Goal: Task Accomplishment & Management: Use online tool/utility

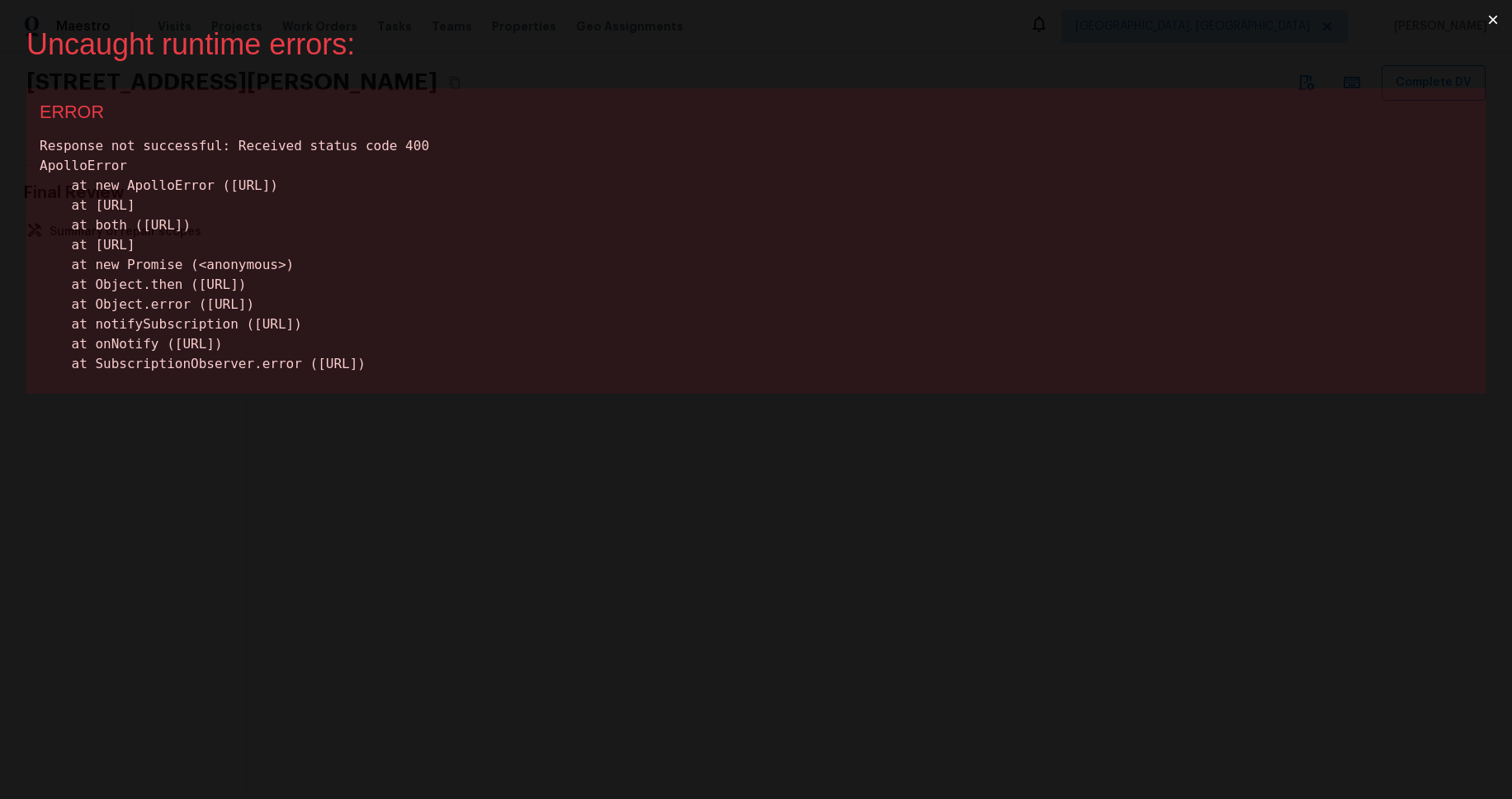
click at [1488, 24] on button "×" at bounding box center [1493, 20] width 38 height 40
click at [1491, 22] on button "×" at bounding box center [1493, 20] width 38 height 40
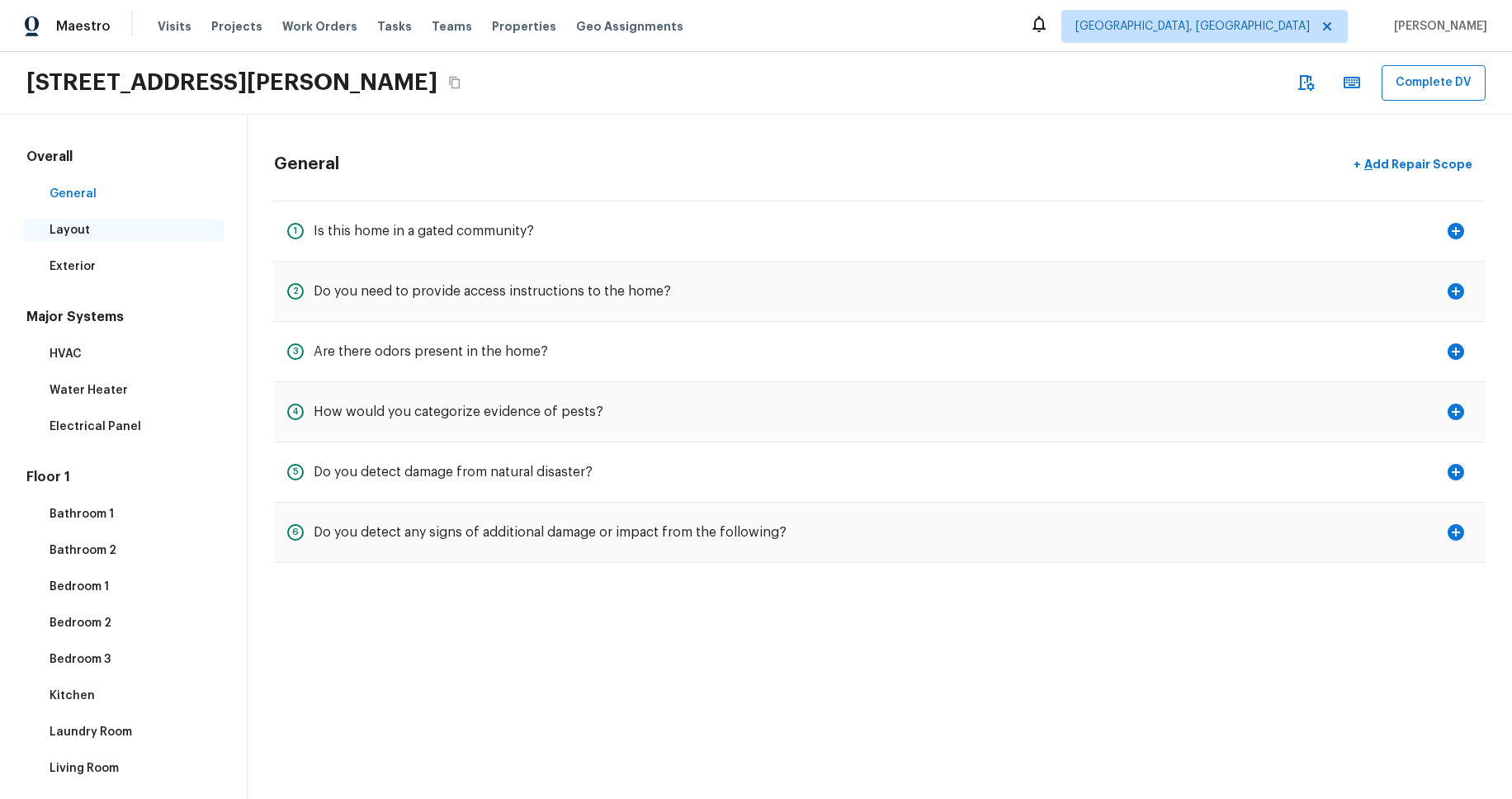
click at [103, 236] on p "Layout" at bounding box center [132, 231] width 164 height 17
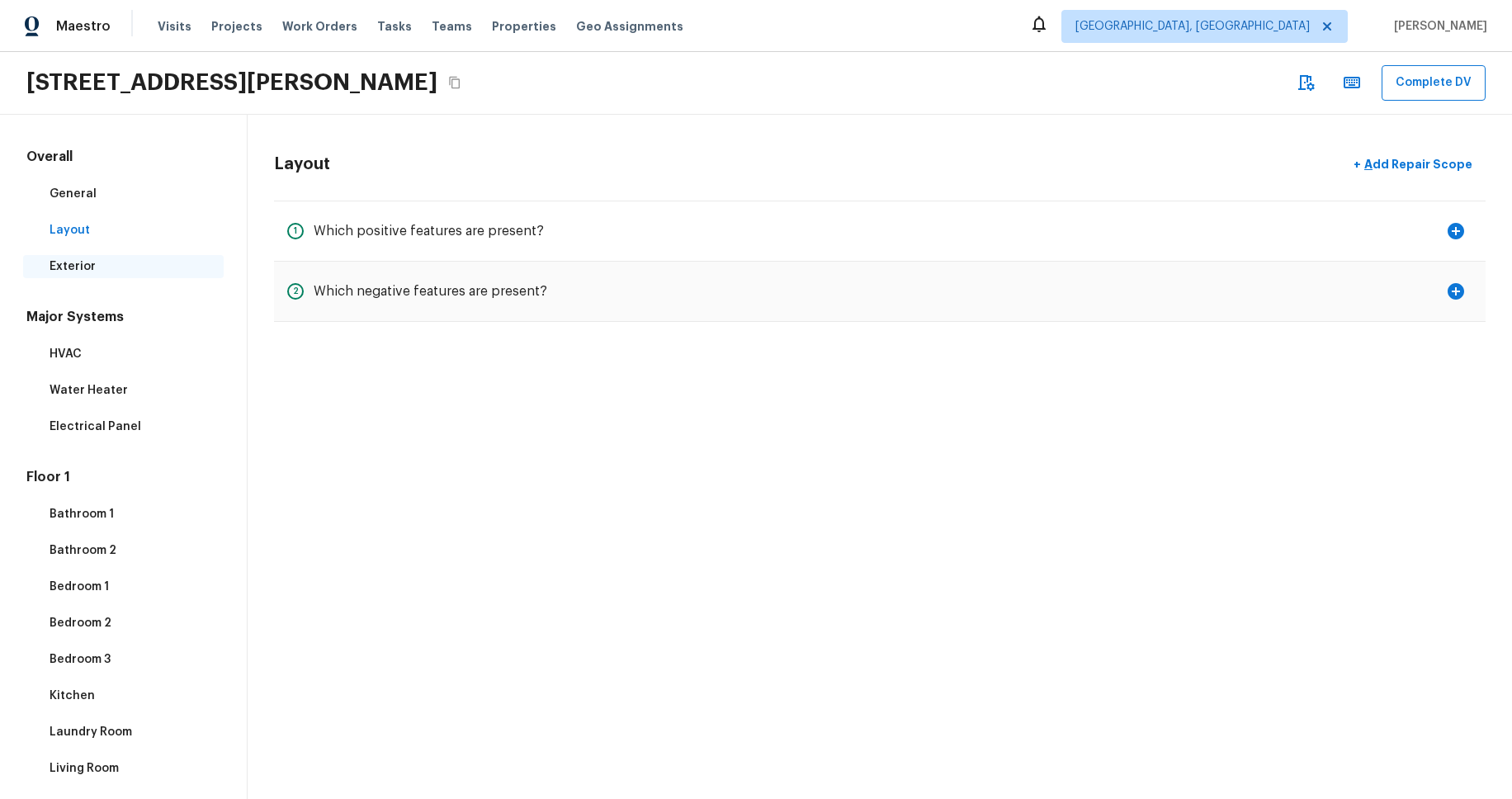
click at [103, 259] on p "Exterior" at bounding box center [132, 266] width 164 height 17
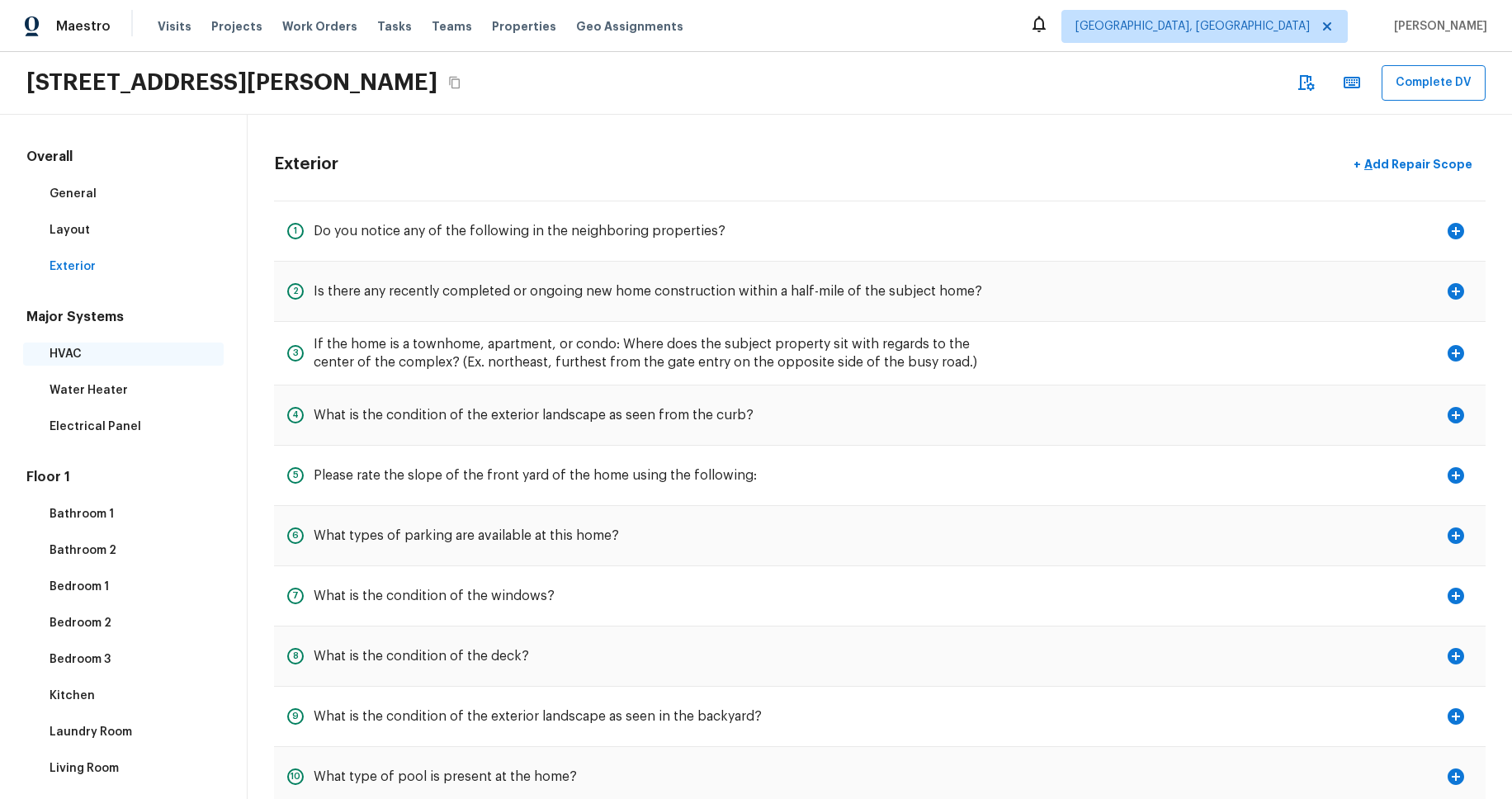
click at [117, 351] on p "HVAC" at bounding box center [132, 354] width 164 height 17
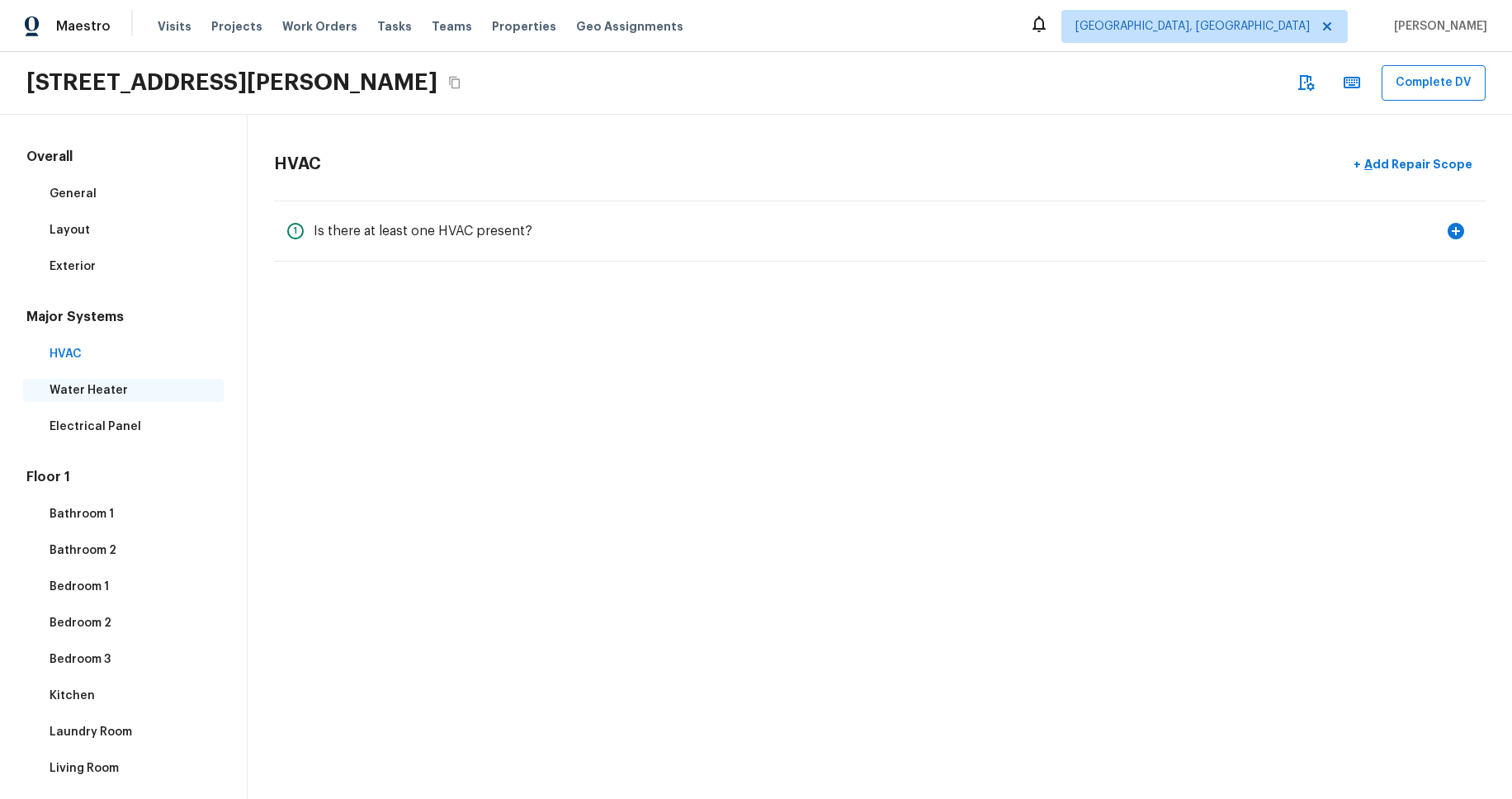
click at [124, 387] on p "Water Heater" at bounding box center [132, 391] width 164 height 17
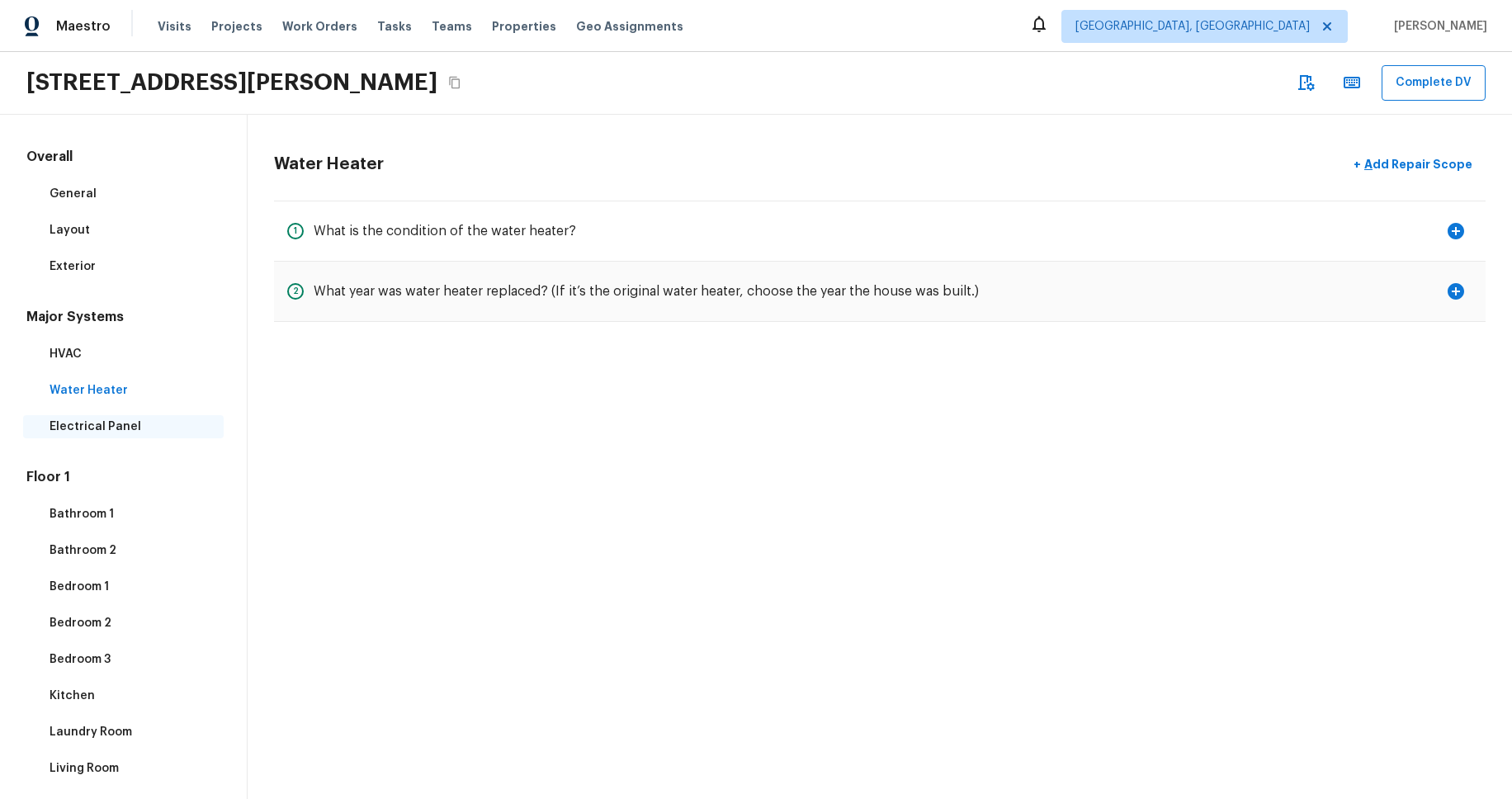
click at [132, 425] on p "Electrical Panel" at bounding box center [132, 426] width 164 height 17
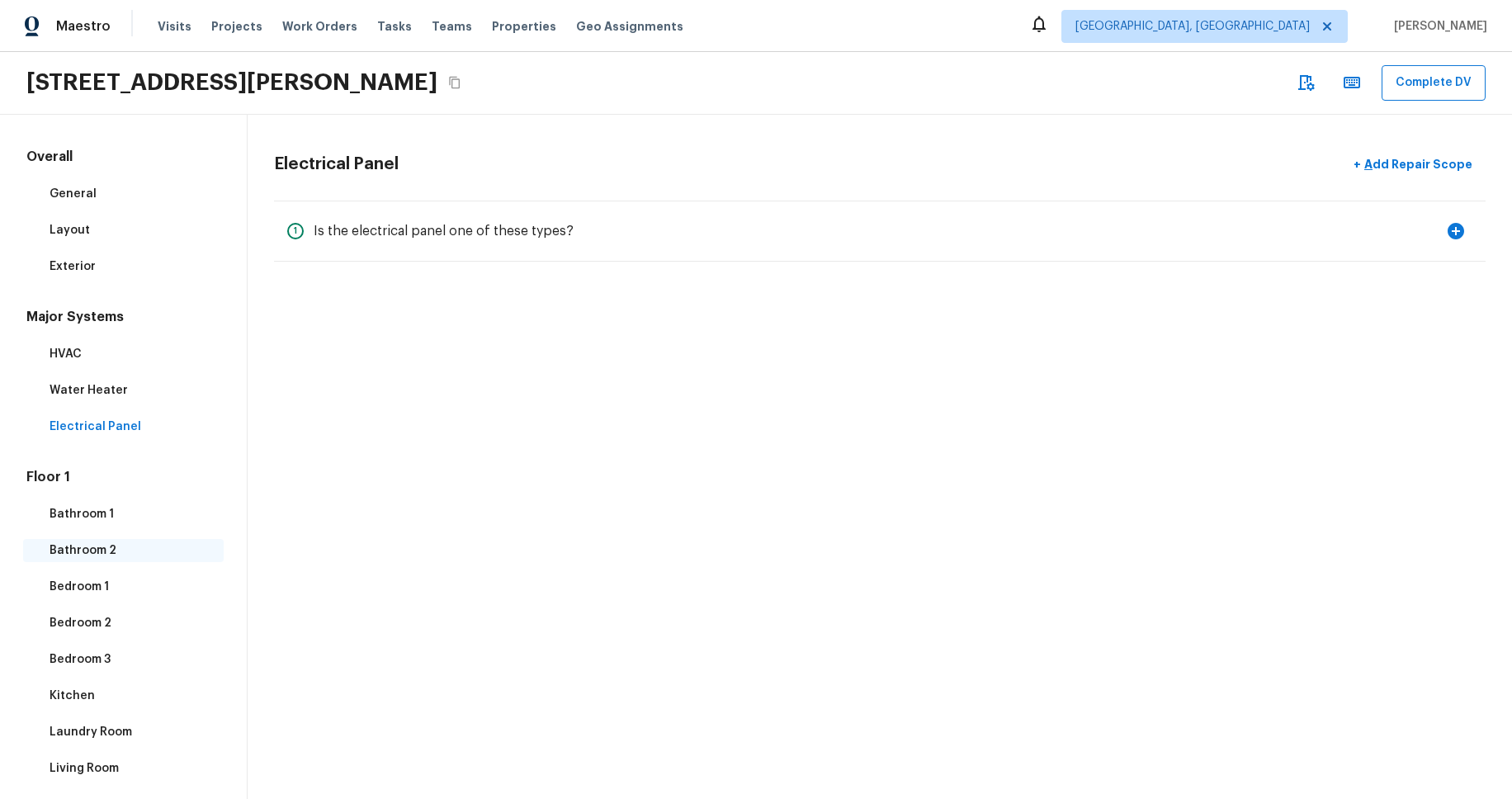
click at [110, 547] on p "Bathroom 2" at bounding box center [132, 551] width 164 height 17
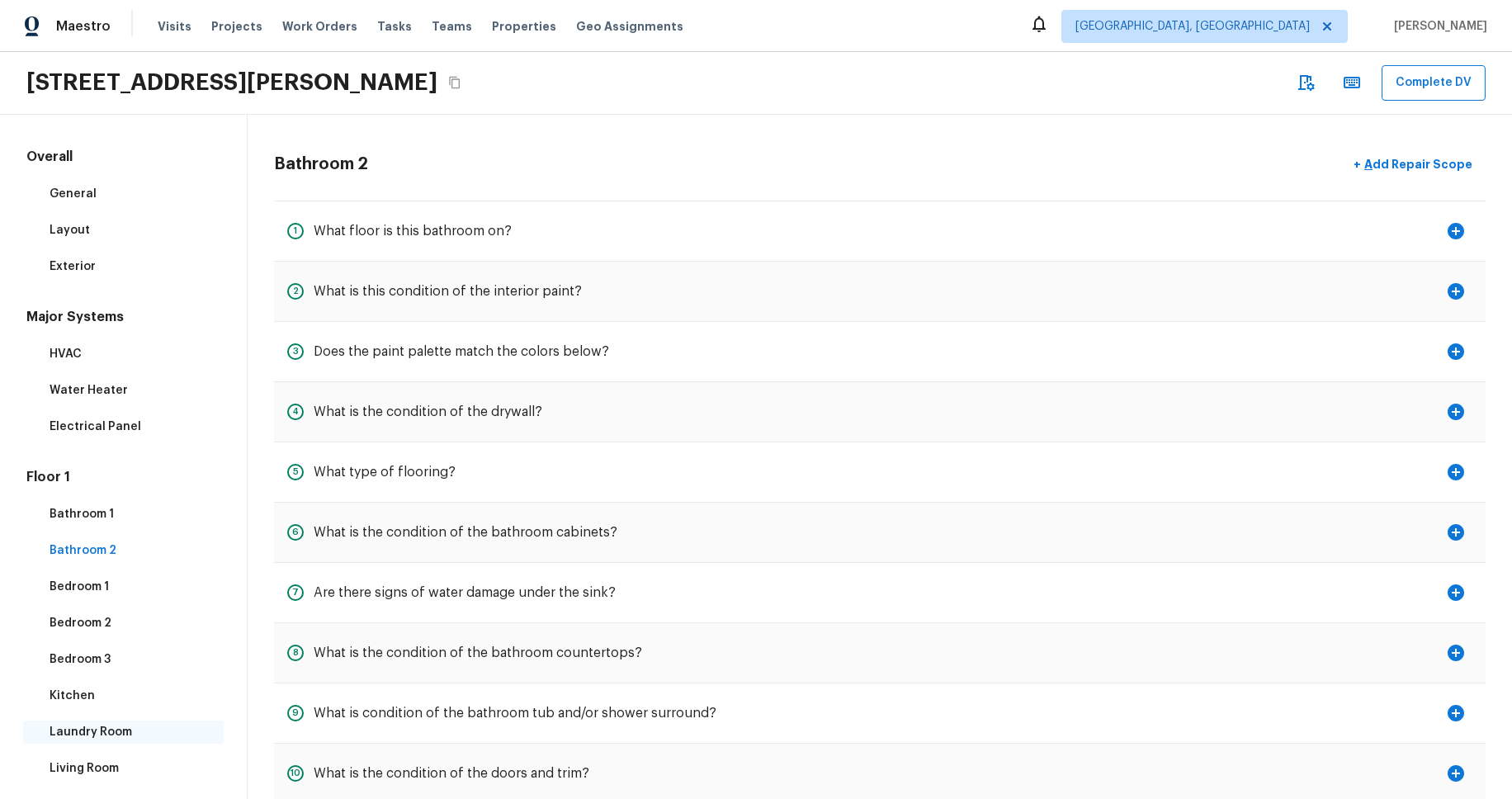
drag, startPoint x: 90, startPoint y: 741, endPoint x: 102, endPoint y: 730, distance: 16.3
click at [90, 741] on div "Laundry Room" at bounding box center [123, 731] width 201 height 24
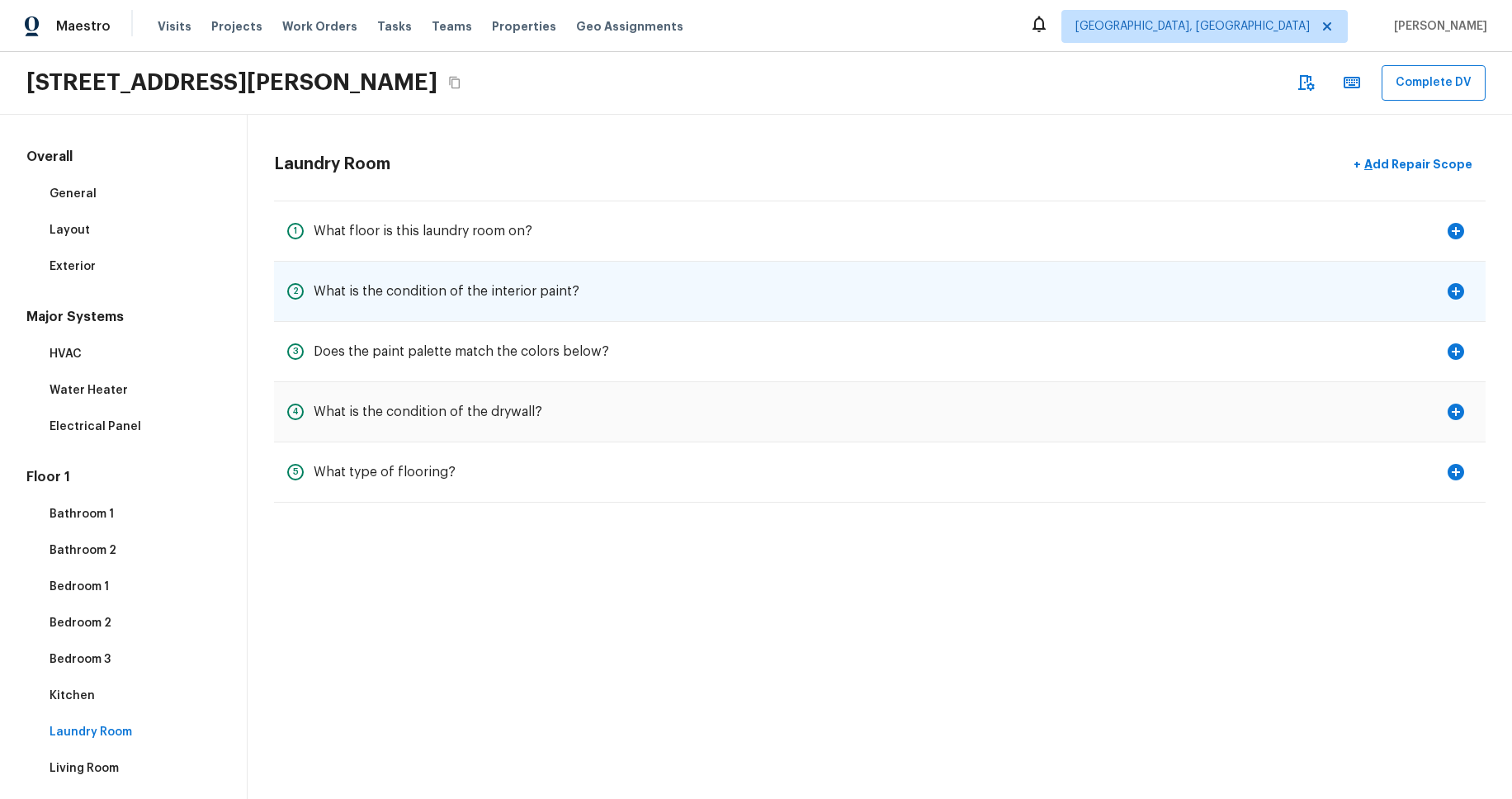
click at [527, 300] on div "2 What is the condition of the interior paint?" at bounding box center [433, 291] width 292 height 33
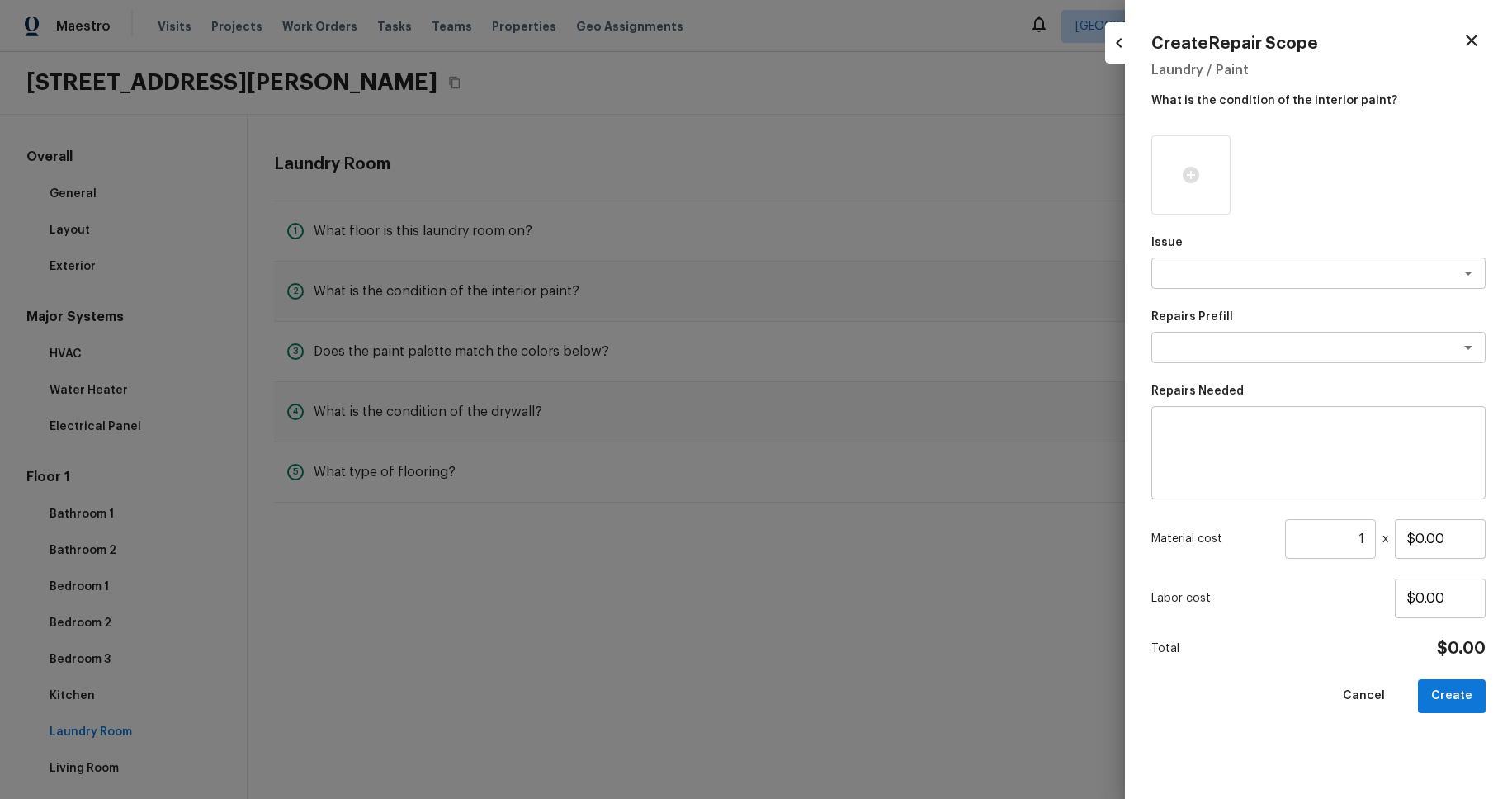
click at [881, 271] on div at bounding box center [756, 399] width 1512 height 799
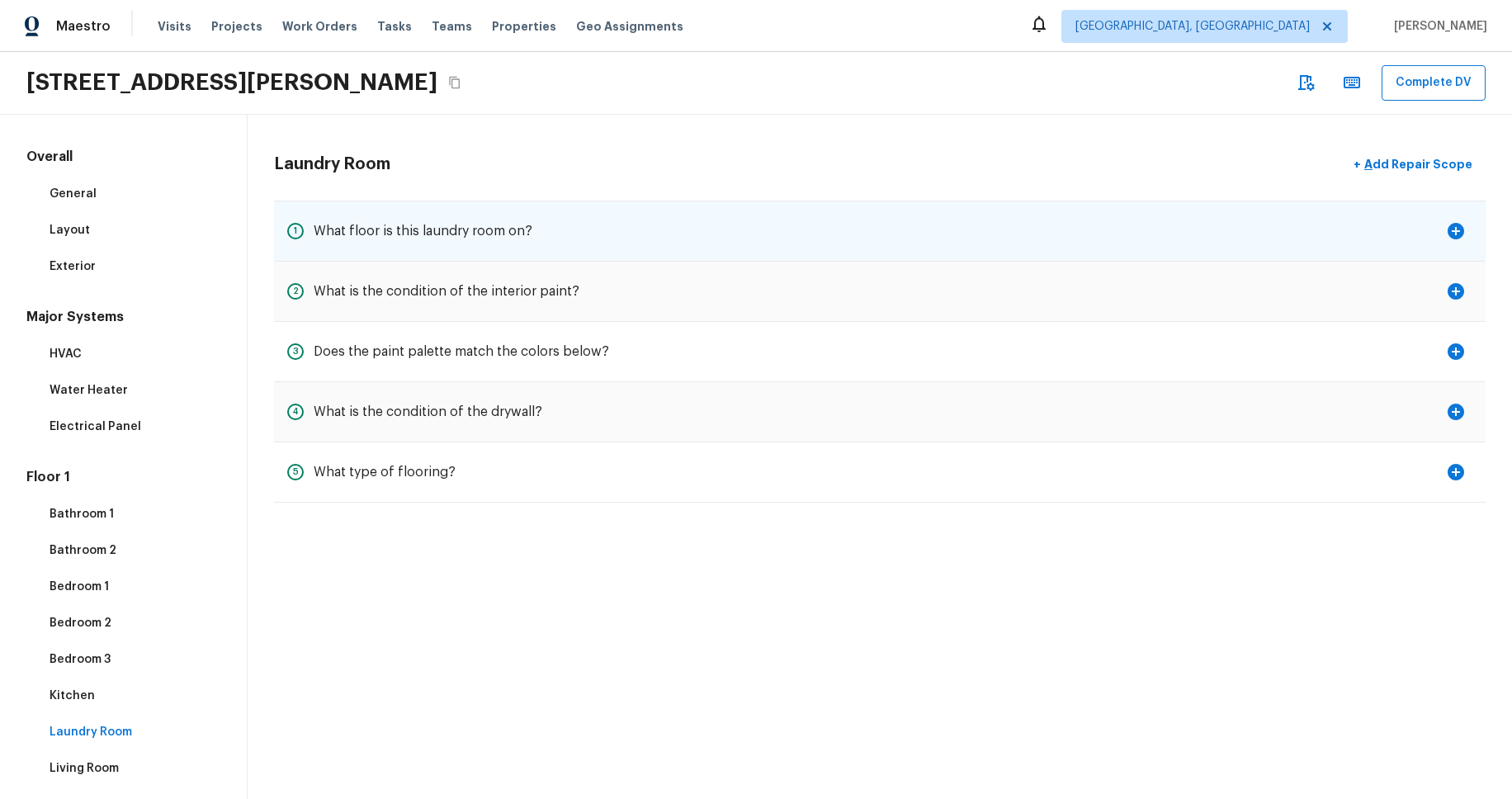
click at [413, 227] on h5 "What floor is this laundry room on?" at bounding box center [423, 231] width 218 height 18
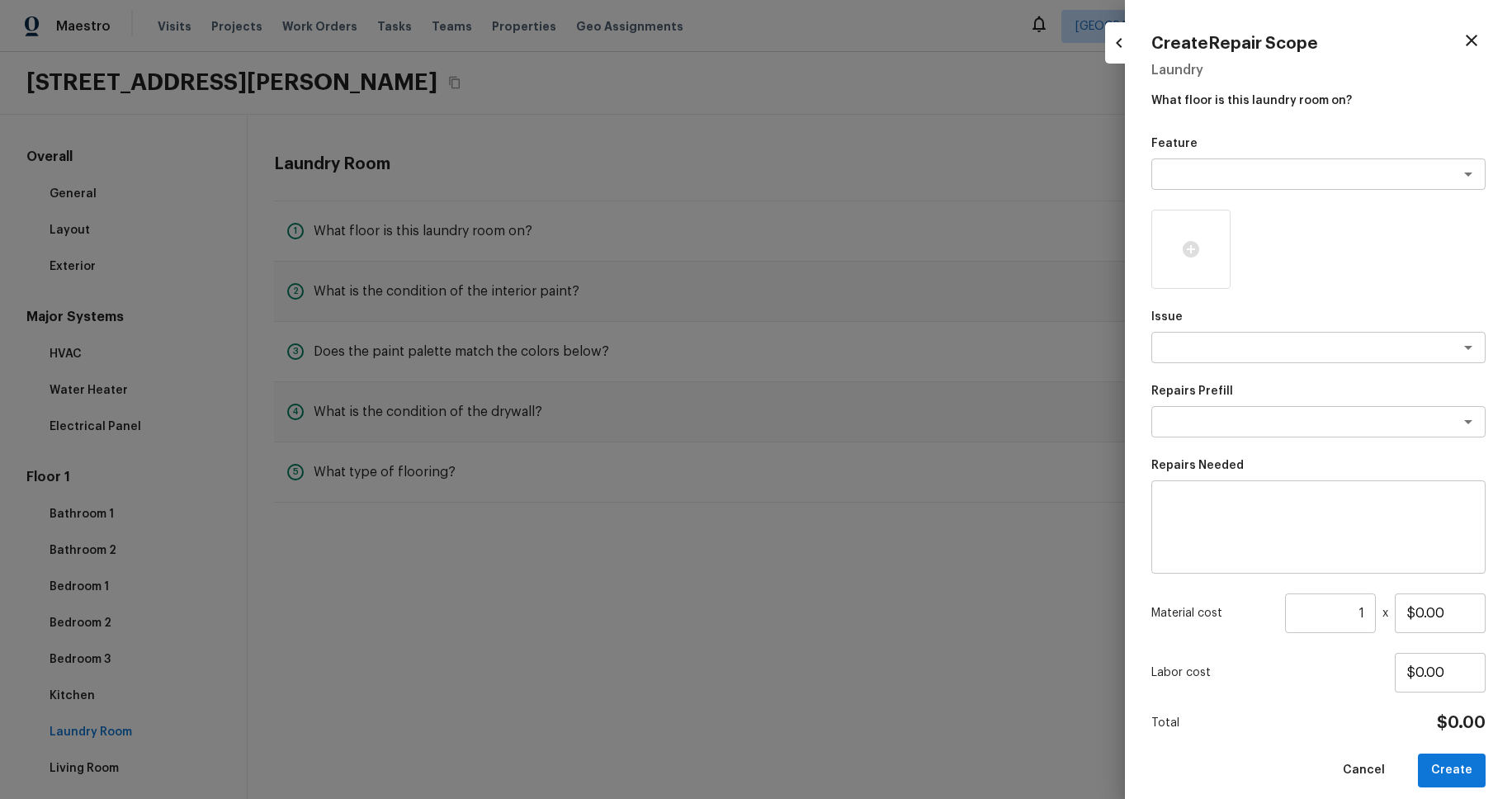
click at [625, 164] on div at bounding box center [756, 399] width 1512 height 799
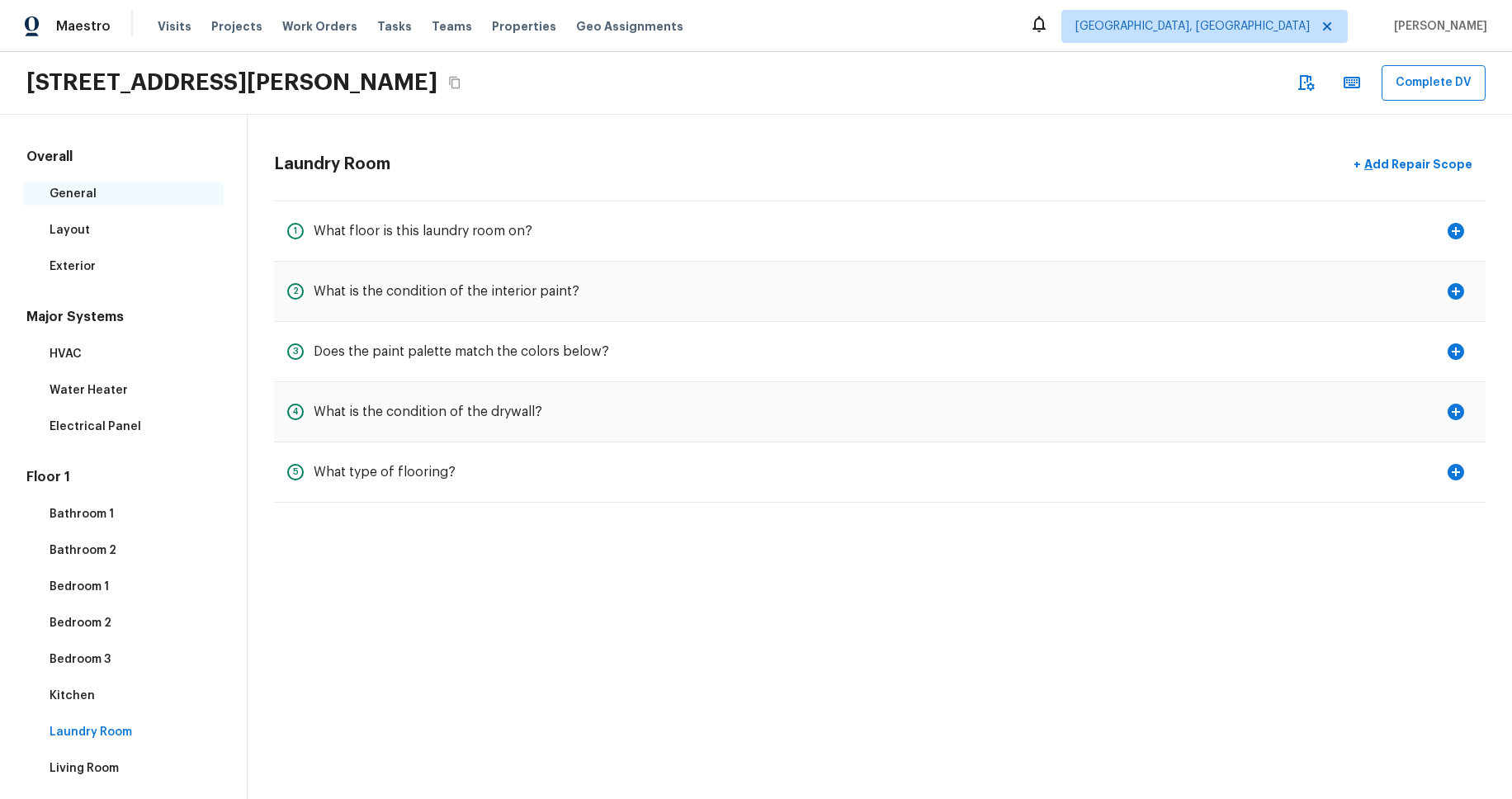
click at [80, 197] on p "General" at bounding box center [132, 194] width 164 height 17
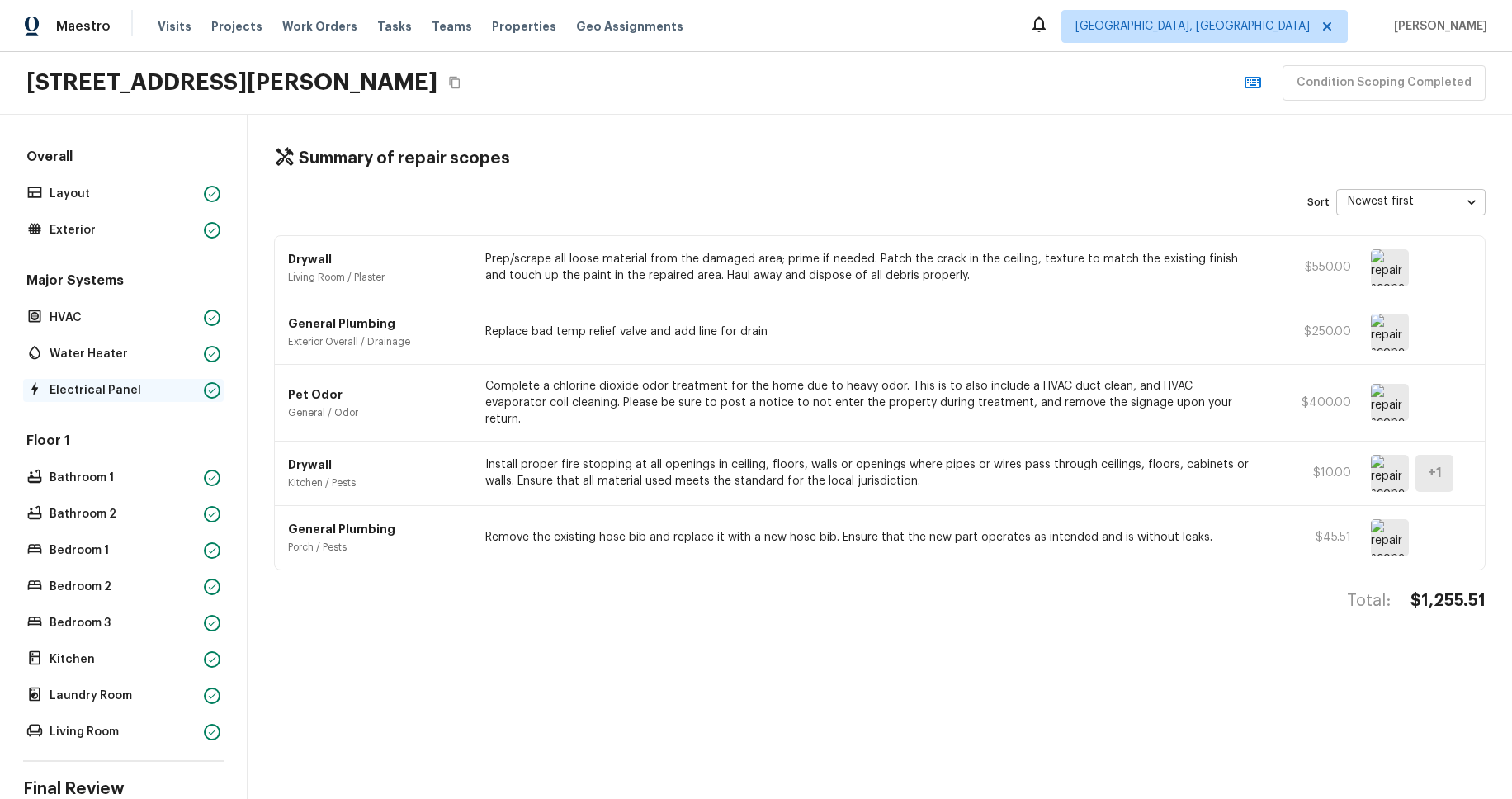
click at [117, 384] on p "Electrical Panel" at bounding box center [123, 391] width 148 height 17
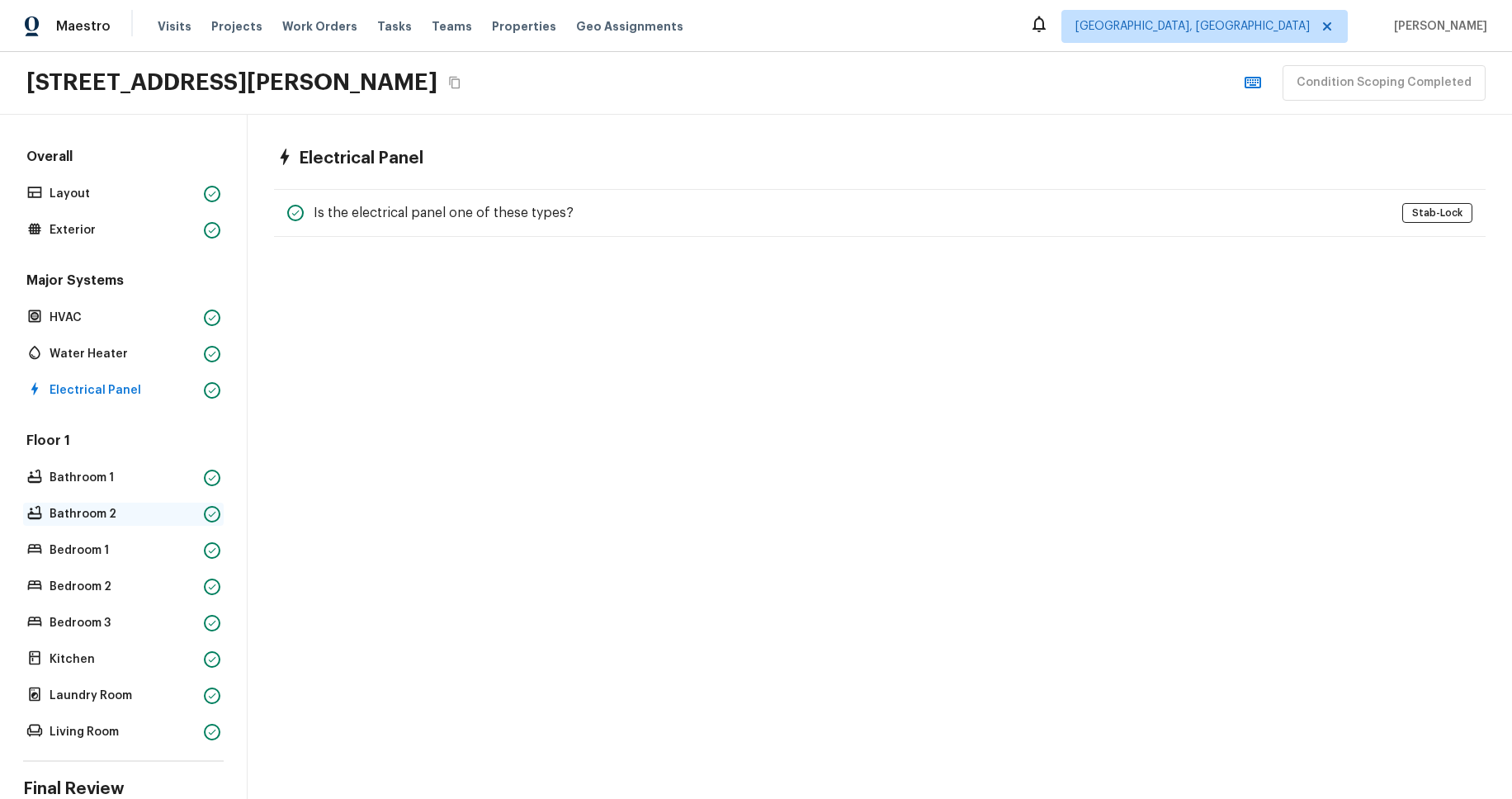
click at [106, 505] on p "Bathroom 2" at bounding box center [123, 514] width 148 height 17
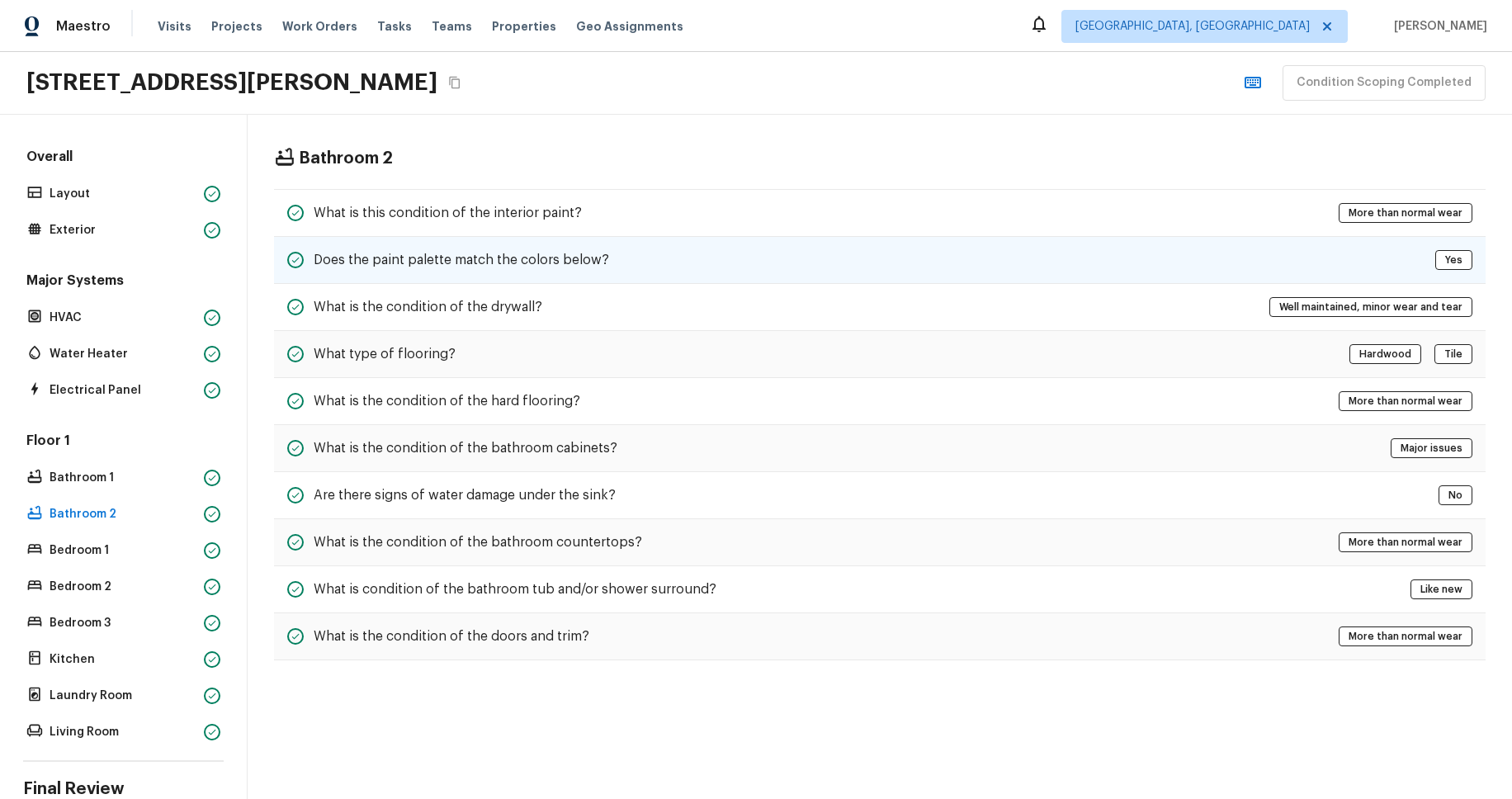
click at [449, 266] on h5 "Does the paint palette match the colors below?" at bounding box center [461, 259] width 296 height 18
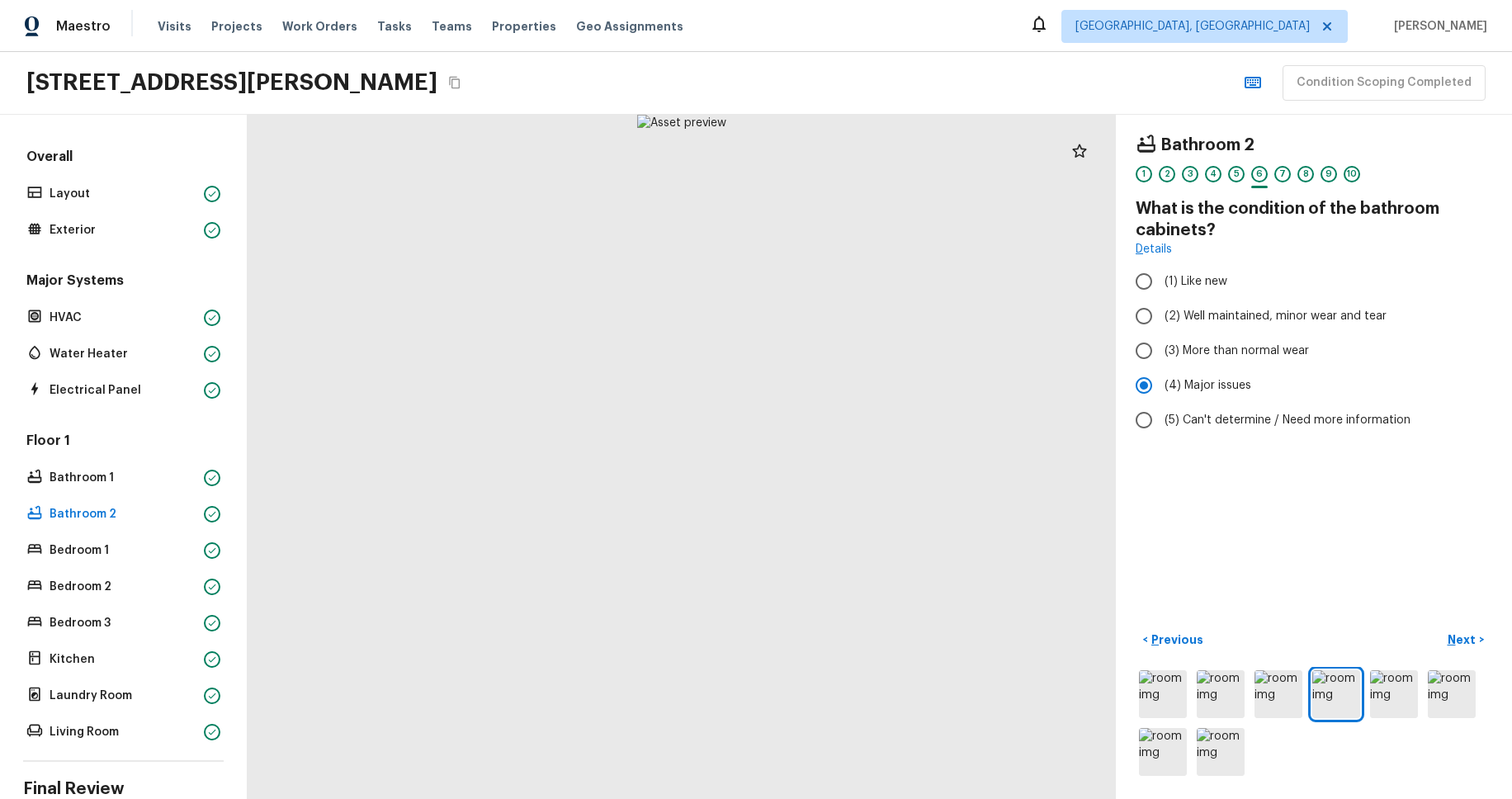
radio input "true"
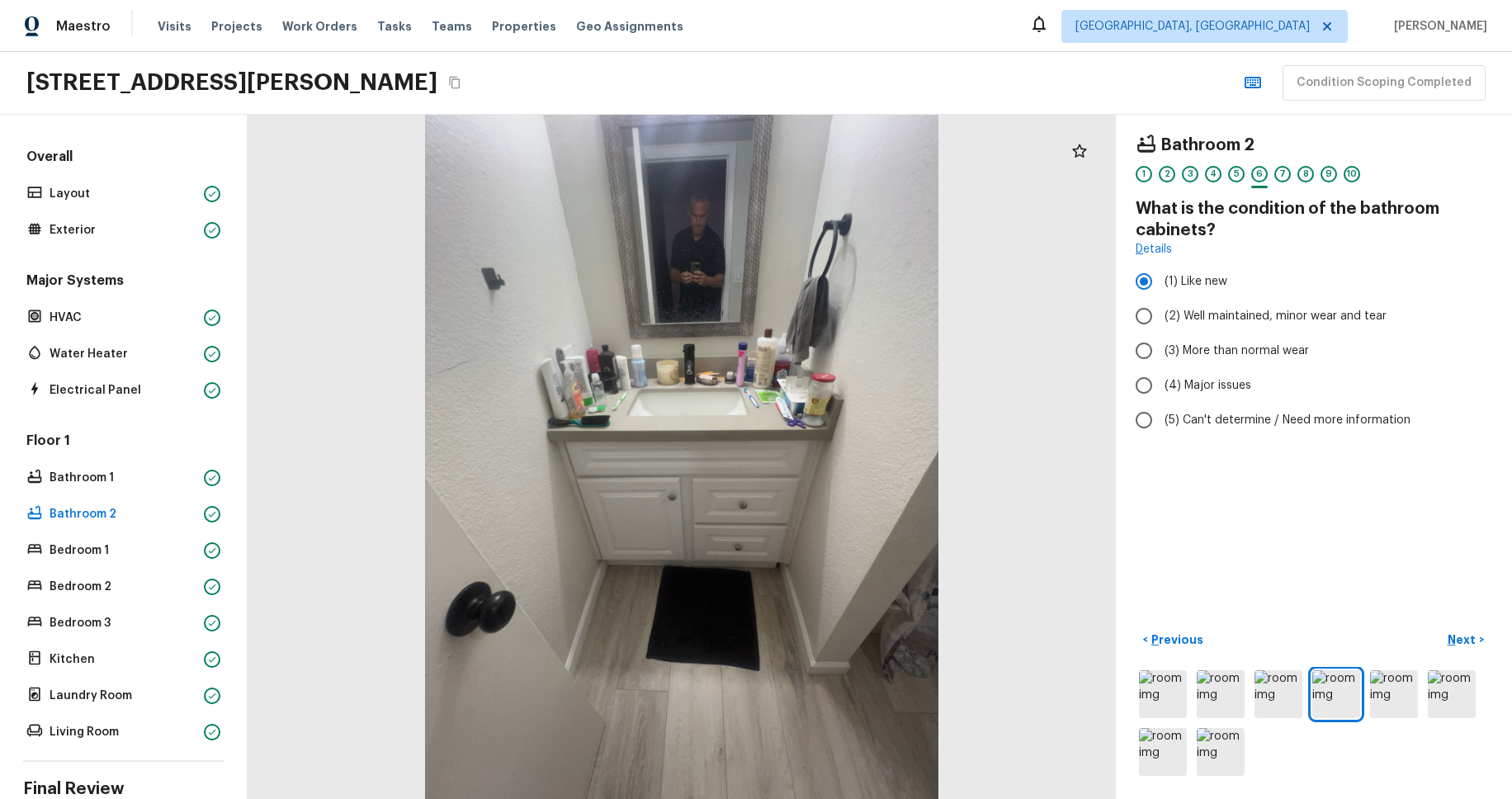
scroll to position [139, 0]
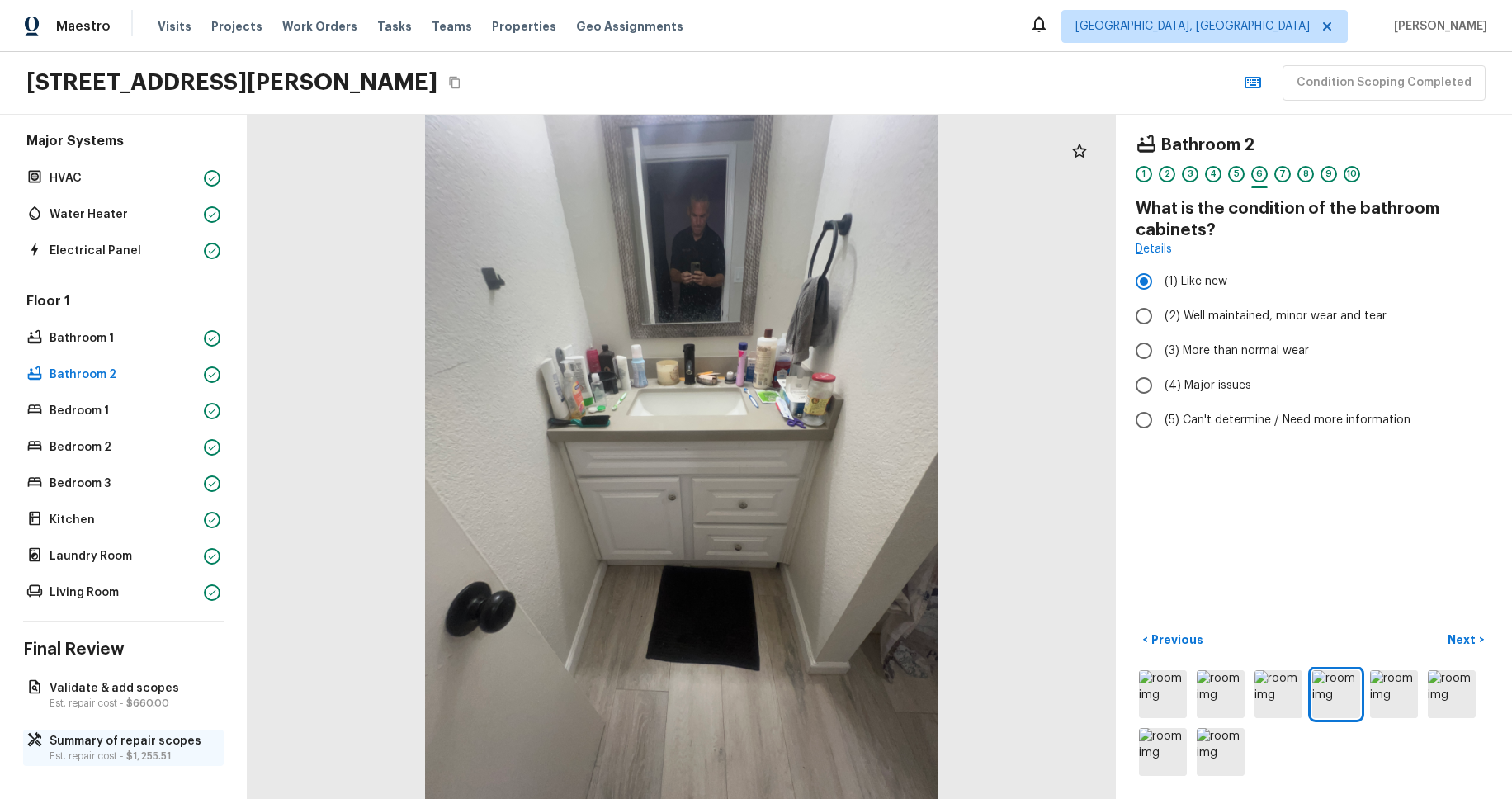
click at [110, 759] on p "Est. repair cost - $1,255.51" at bounding box center [132, 756] width 164 height 13
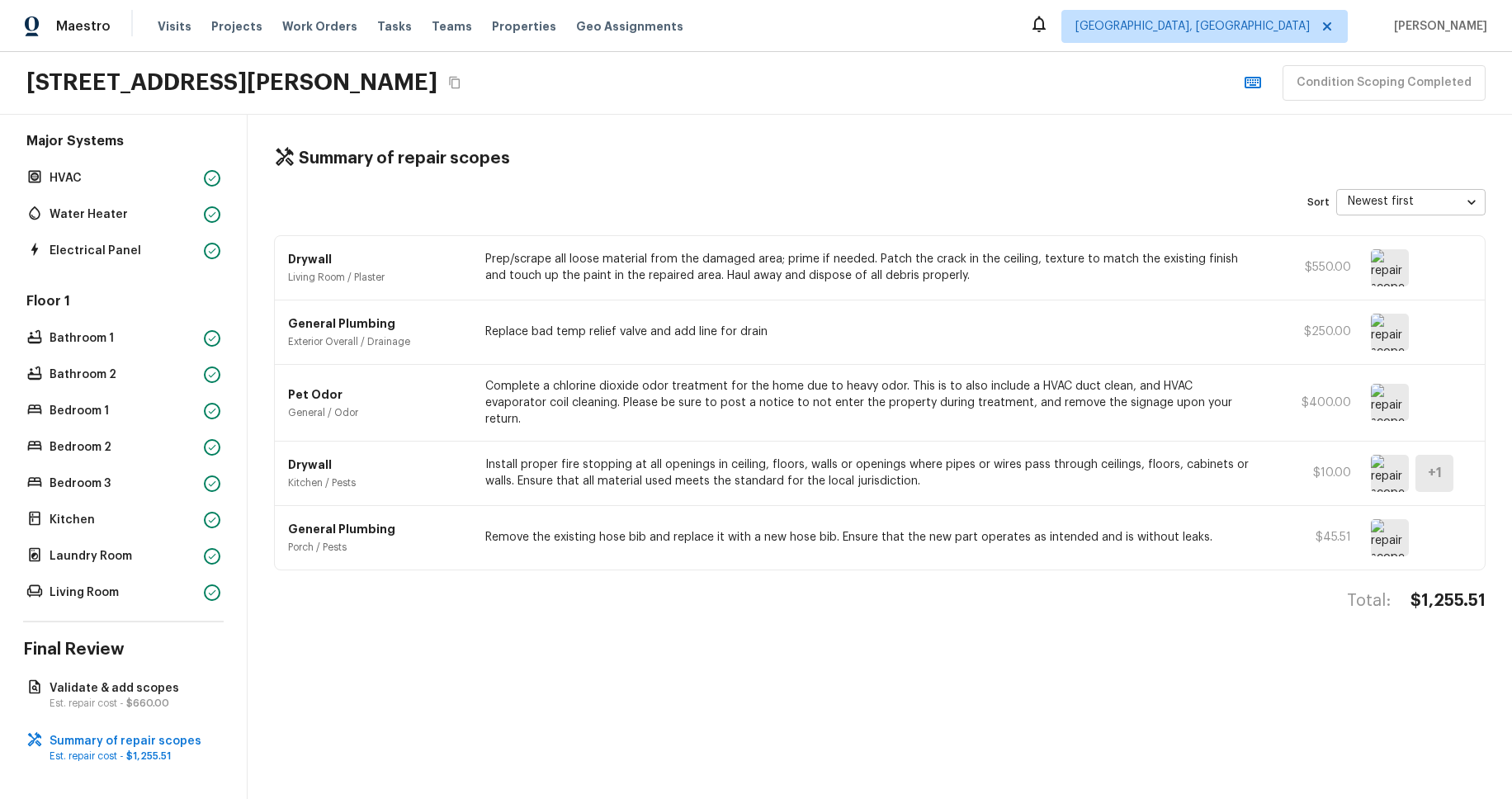
click at [1038, 613] on div "Total: $1,255.51" at bounding box center [879, 617] width 1212 height 55
click at [172, 483] on p "Bedroom 3" at bounding box center [123, 484] width 148 height 17
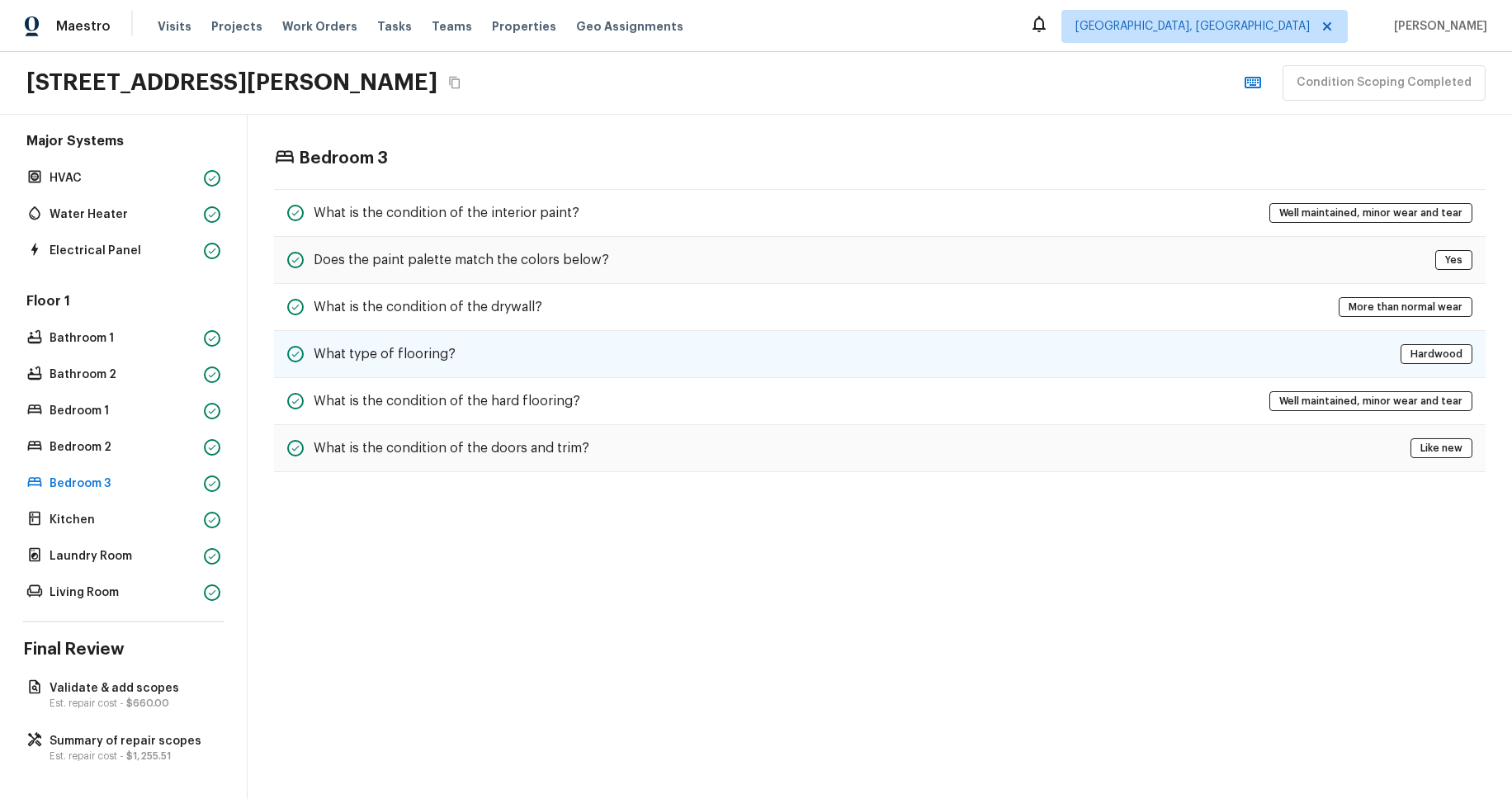
click at [413, 373] on div "What type of flooring? Hardwood" at bounding box center [879, 355] width 1212 height 47
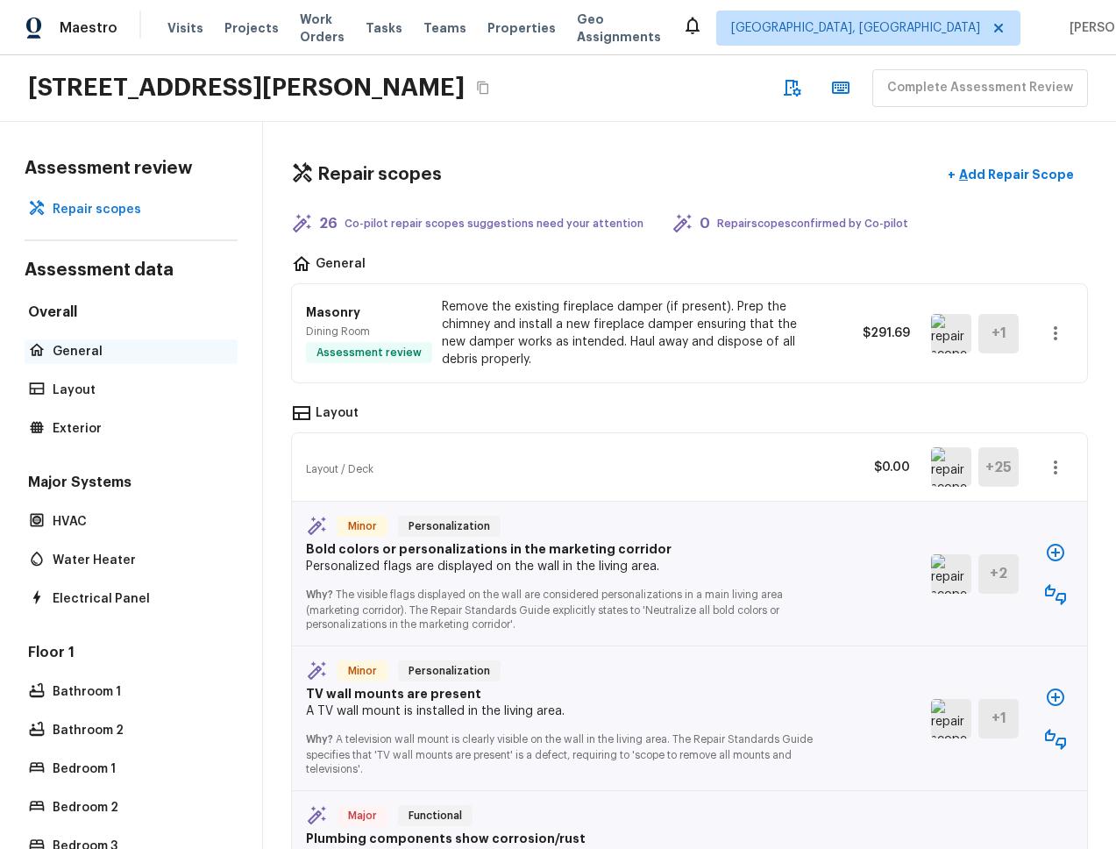
drag, startPoint x: 79, startPoint y: 338, endPoint x: 81, endPoint y: 349, distance: 10.7
click at [79, 339] on div "General" at bounding box center [131, 351] width 213 height 25
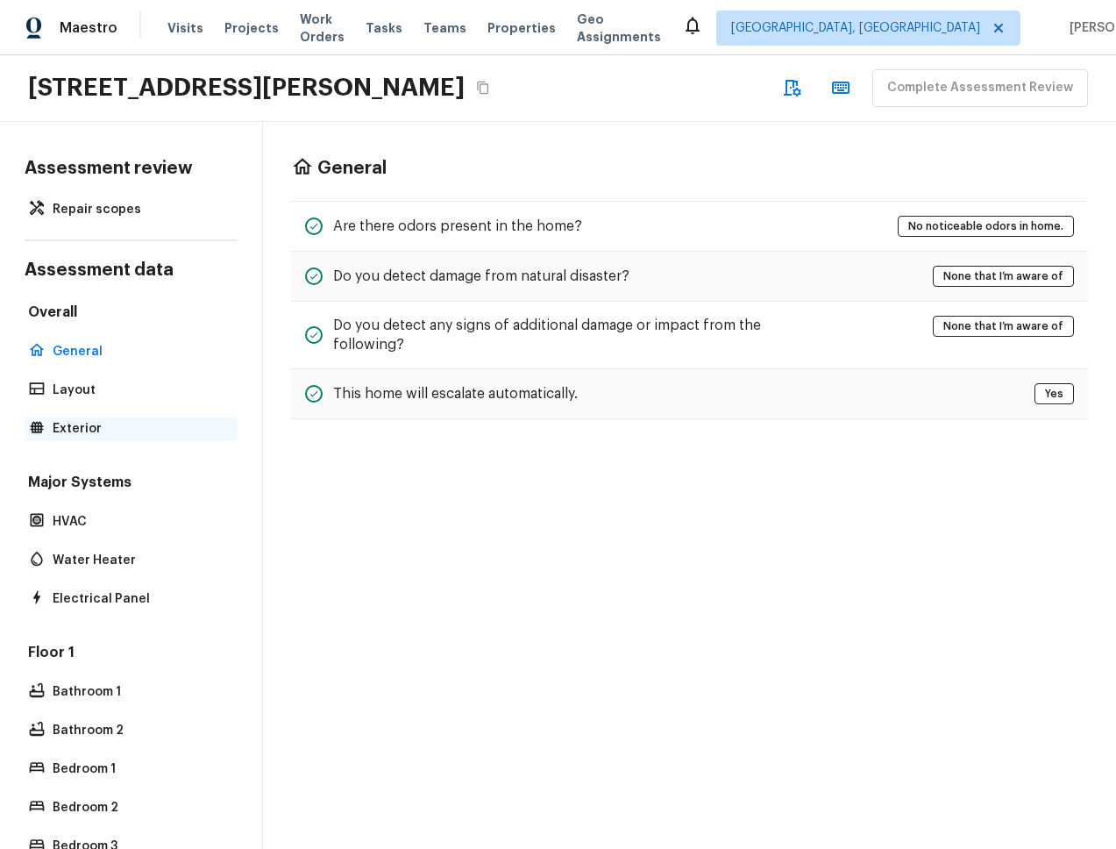
click at [105, 420] on p "Exterior" at bounding box center [140, 429] width 174 height 18
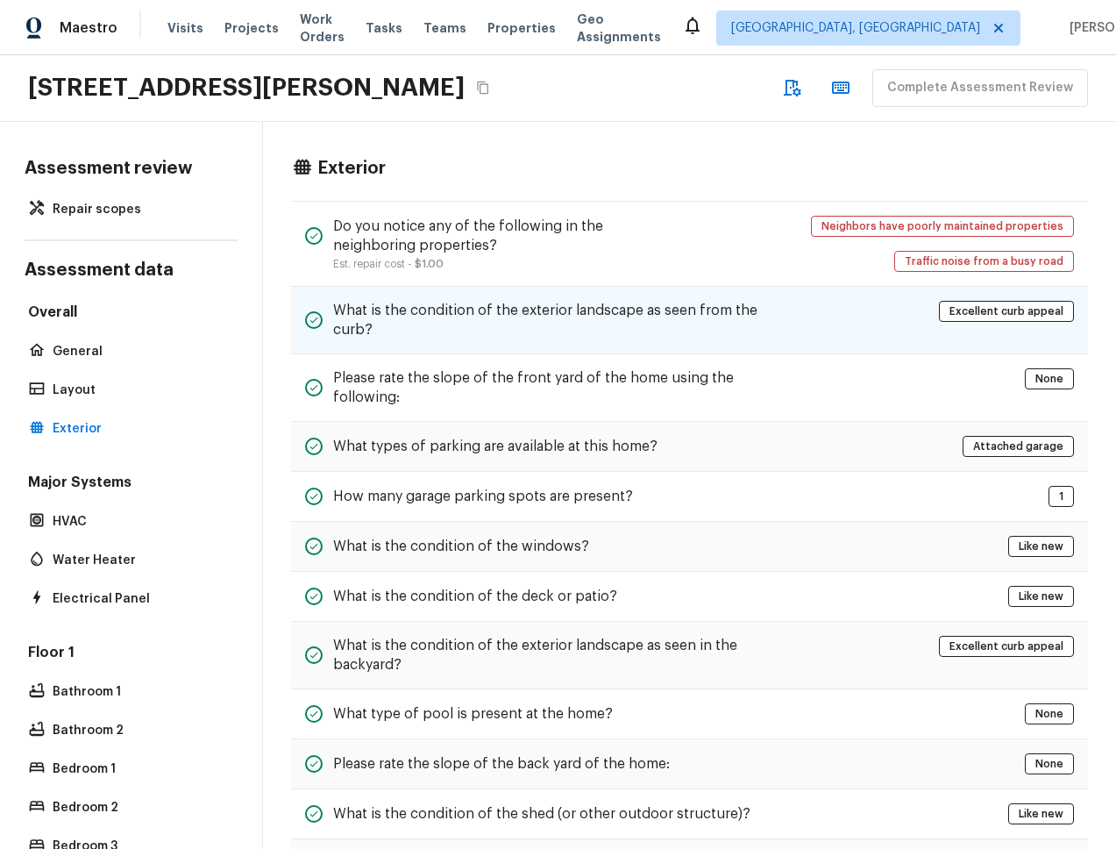
click at [475, 336] on h5 "What is the condition of the exterior landscape as seen from the curb?" at bounding box center [549, 320] width 433 height 39
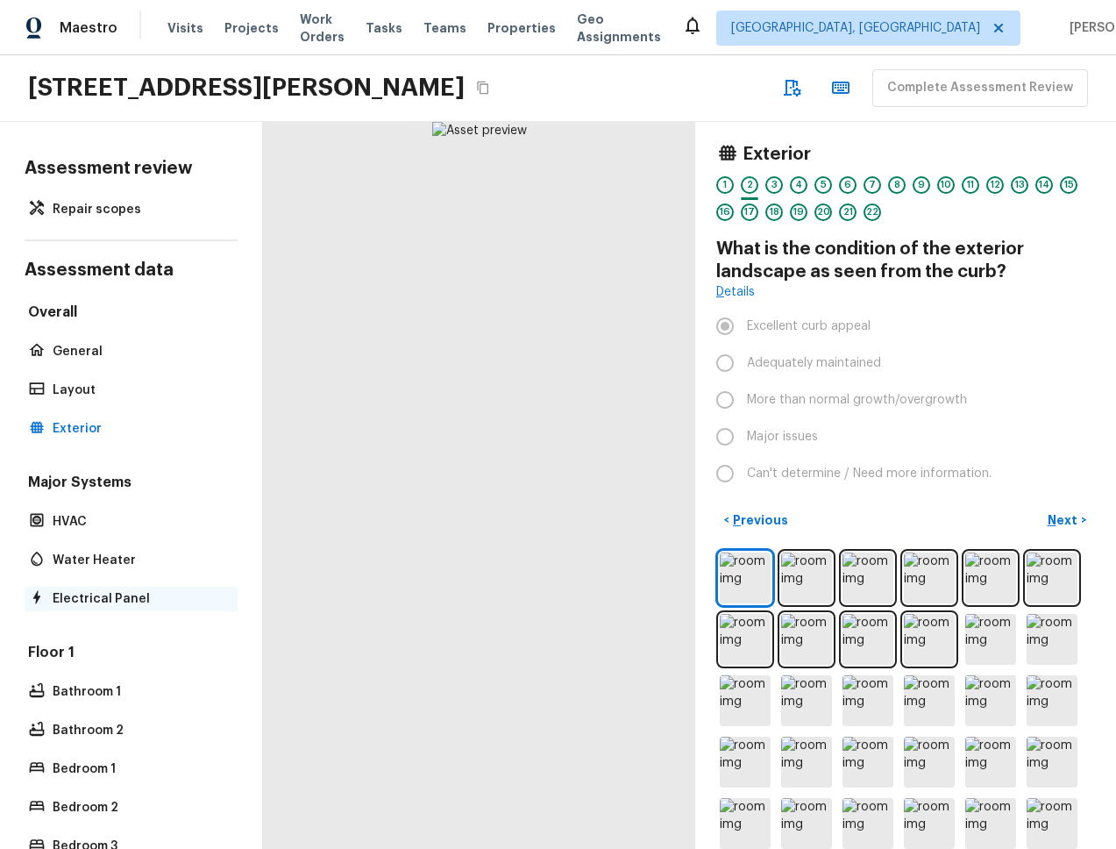
click at [88, 587] on div "Electrical Panel" at bounding box center [131, 598] width 213 height 25
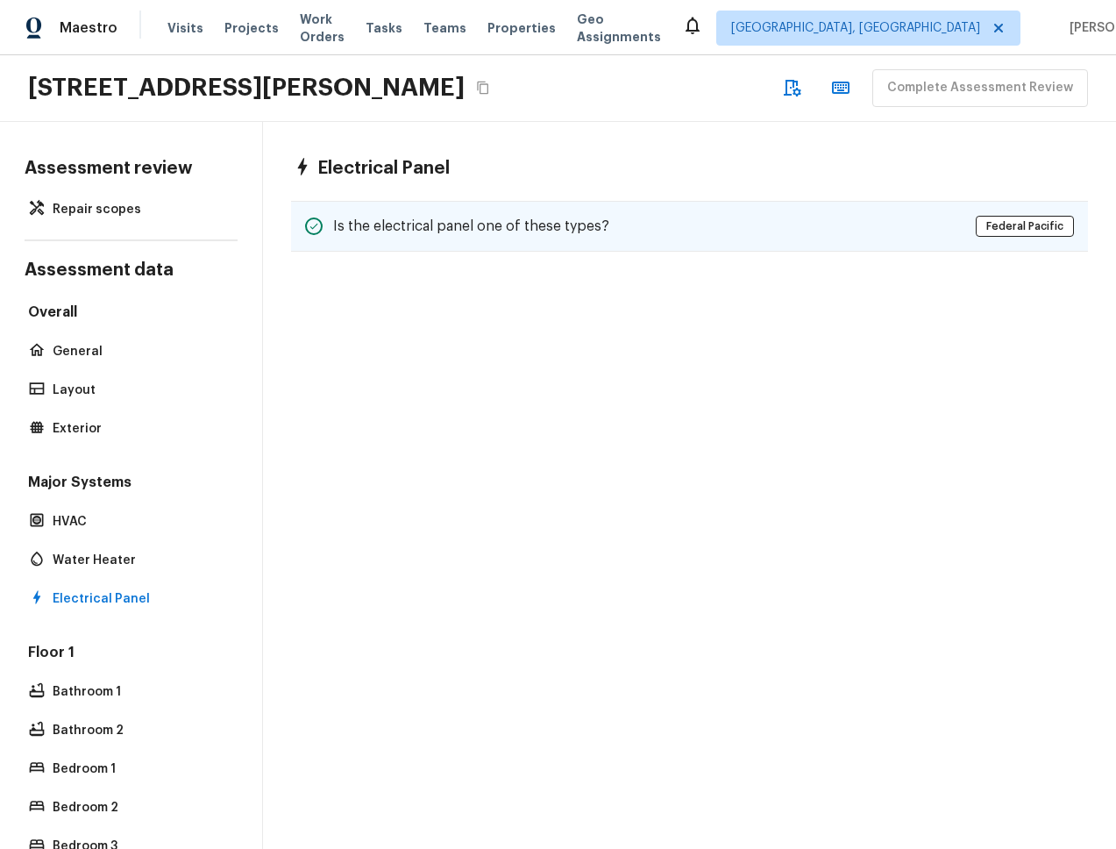
click at [515, 238] on div "Is the electrical panel one of these types? Federal Pacific" at bounding box center [689, 226] width 797 height 51
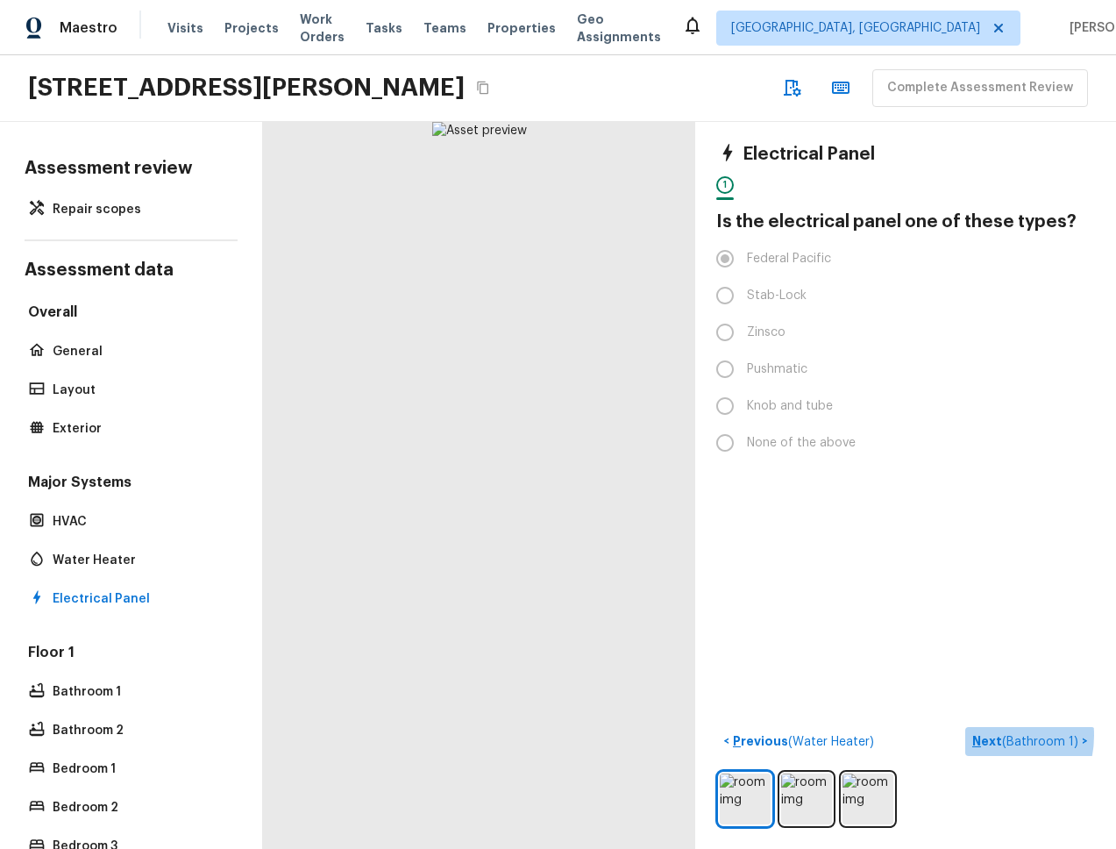
click at [606, 735] on p "Next ( Bathroom 1 )" at bounding box center [1027, 741] width 110 height 18
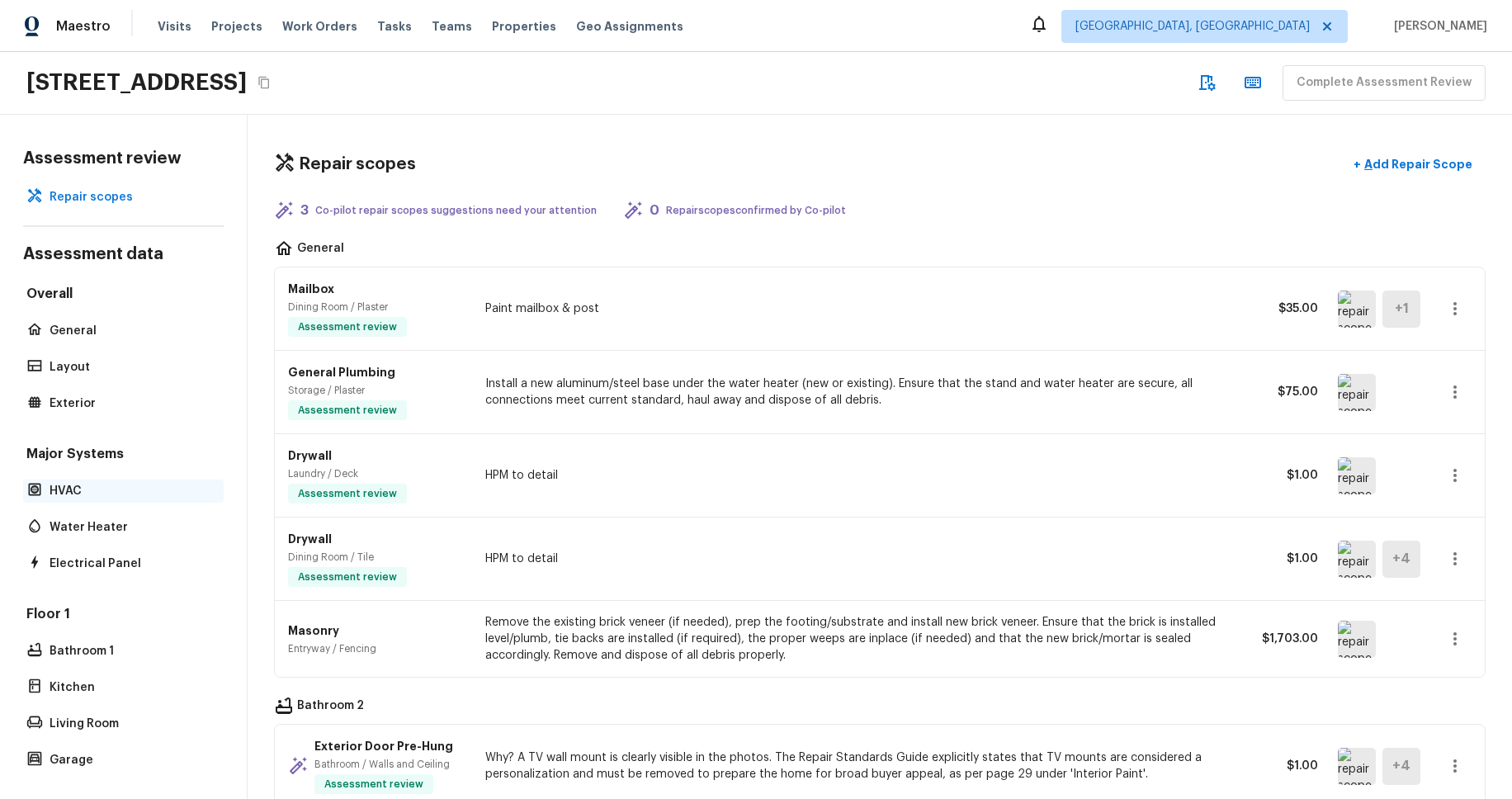
click at [81, 493] on p "HVAC" at bounding box center [132, 491] width 164 height 17
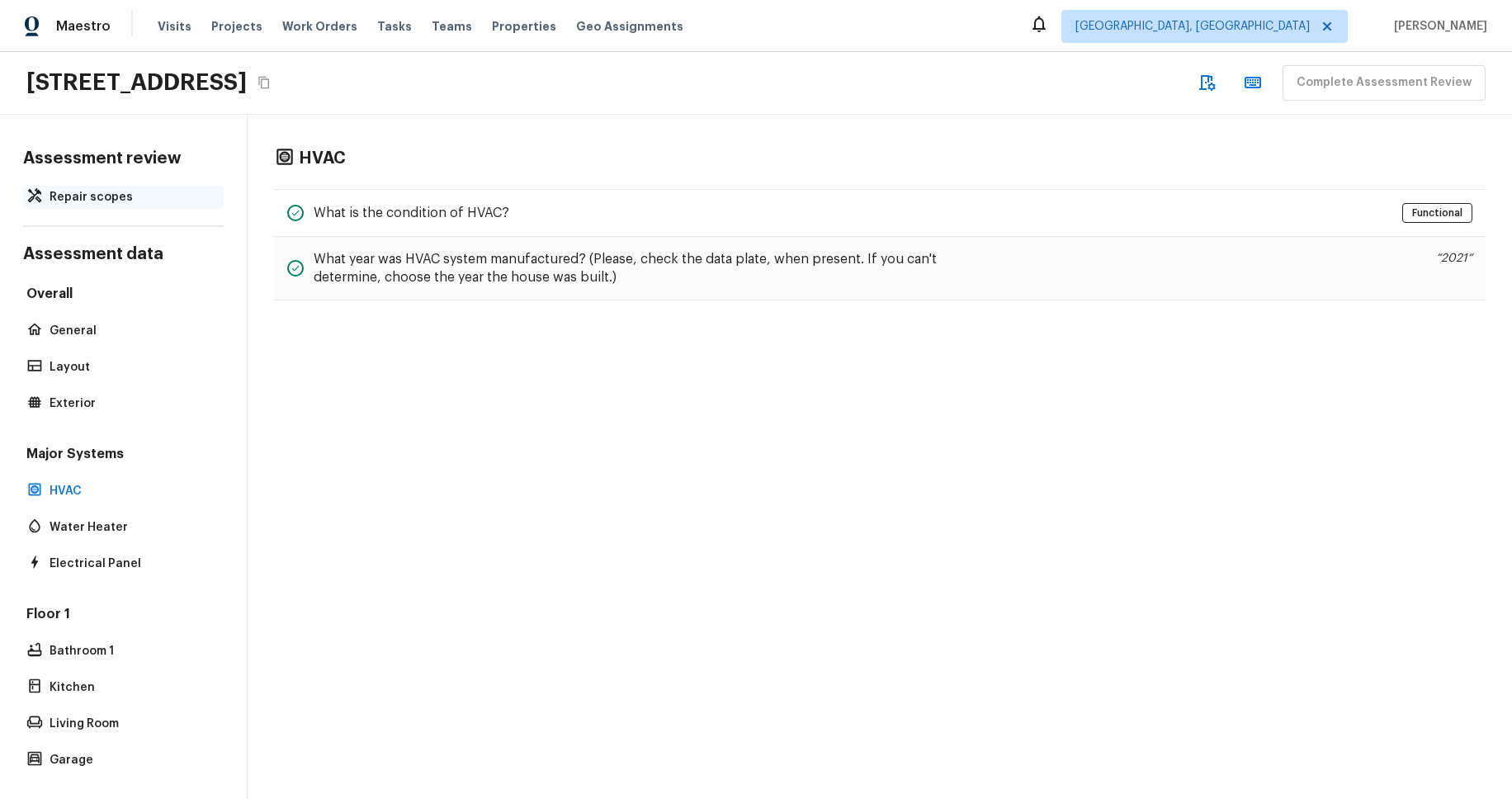
click at [117, 200] on p "Repair scopes" at bounding box center [132, 198] width 164 height 17
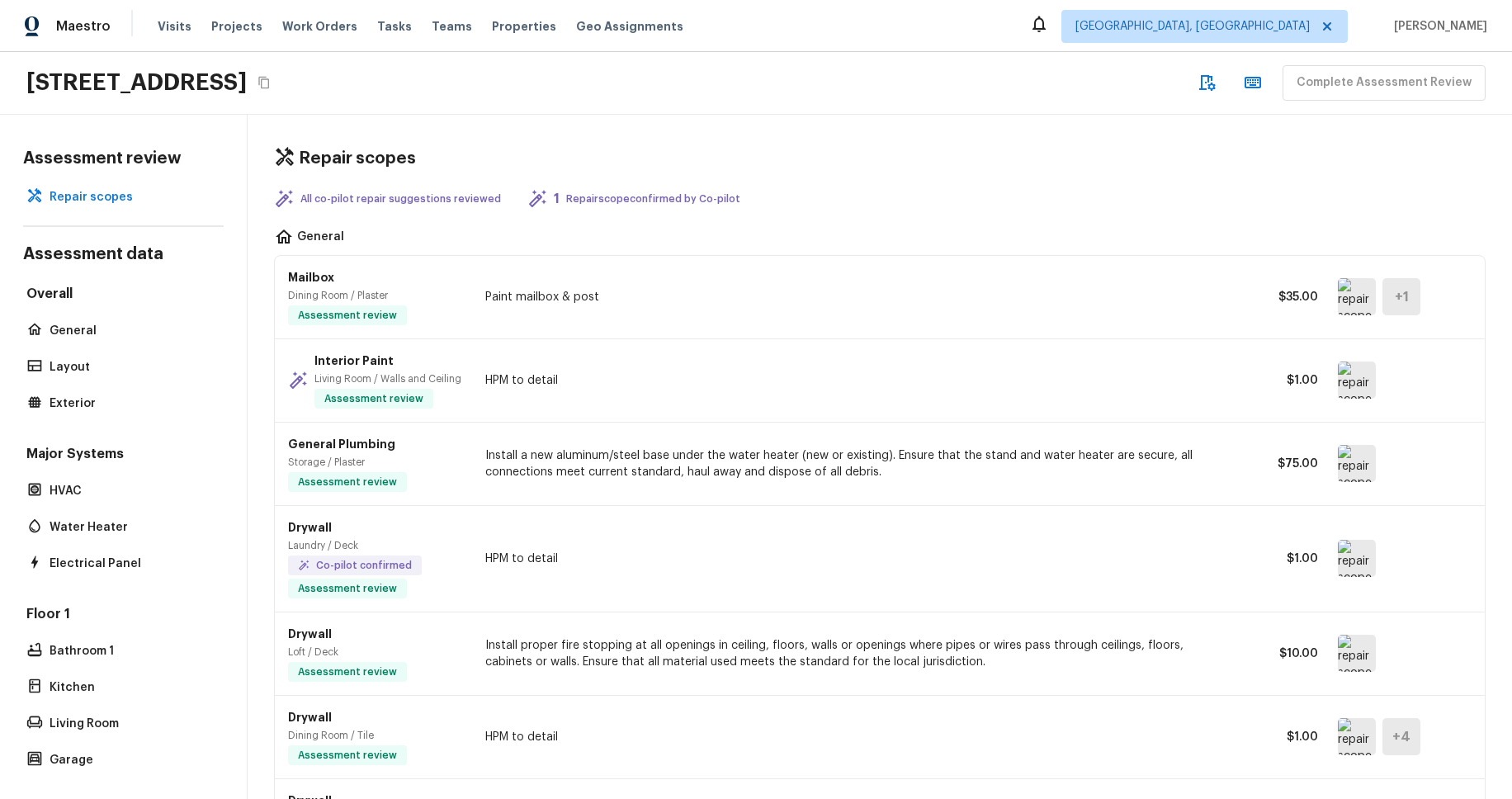
click at [919, 123] on div "Repair scopes All co-pilot repair suggestions reviewed 1 Repair scope confirmed…" at bounding box center [879, 456] width 1264 height 684
click at [63, 686] on p "Kitchen" at bounding box center [132, 687] width 164 height 17
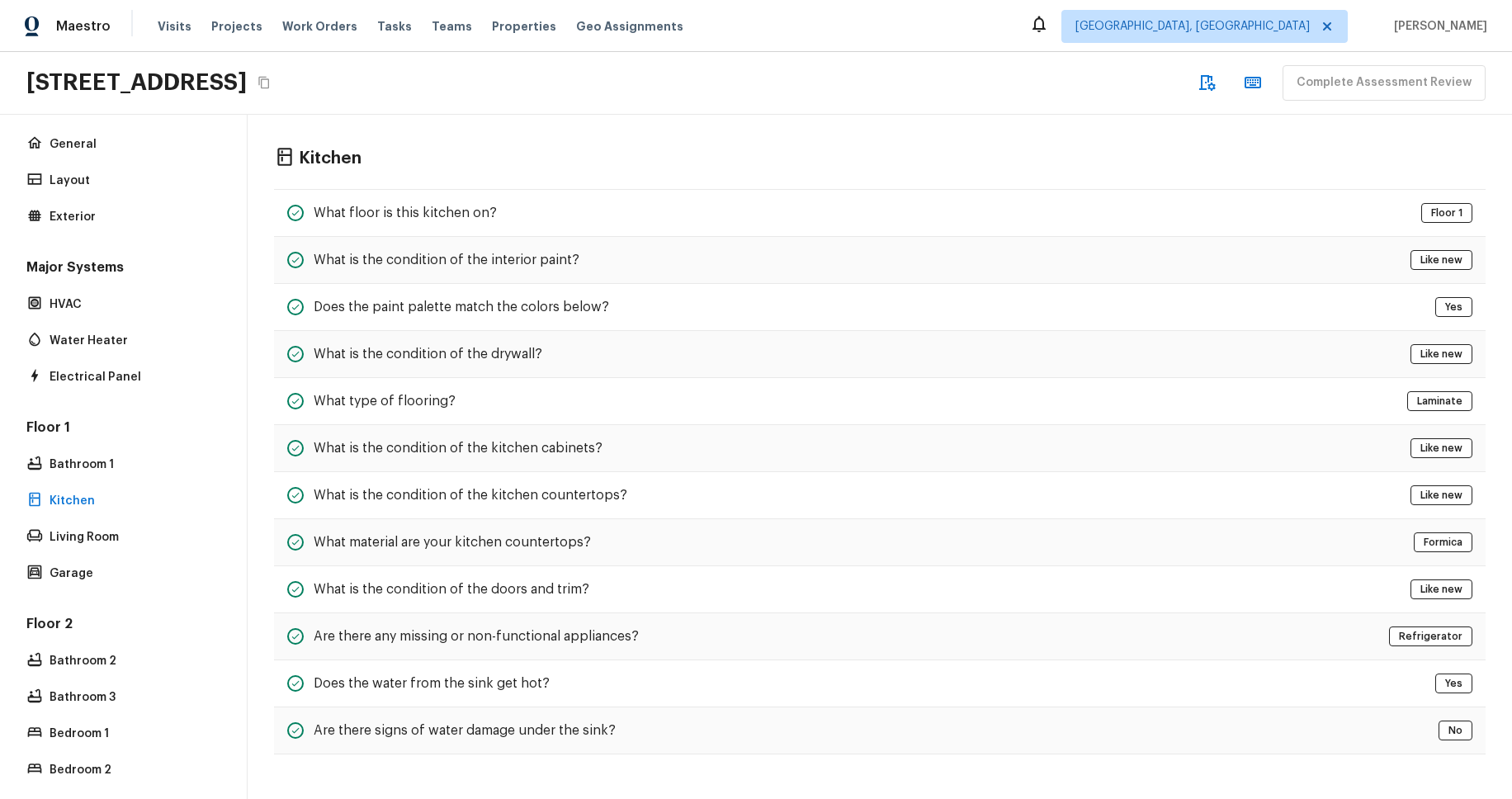
scroll to position [275, 0]
